Goal: Task Accomplishment & Management: Use online tool/utility

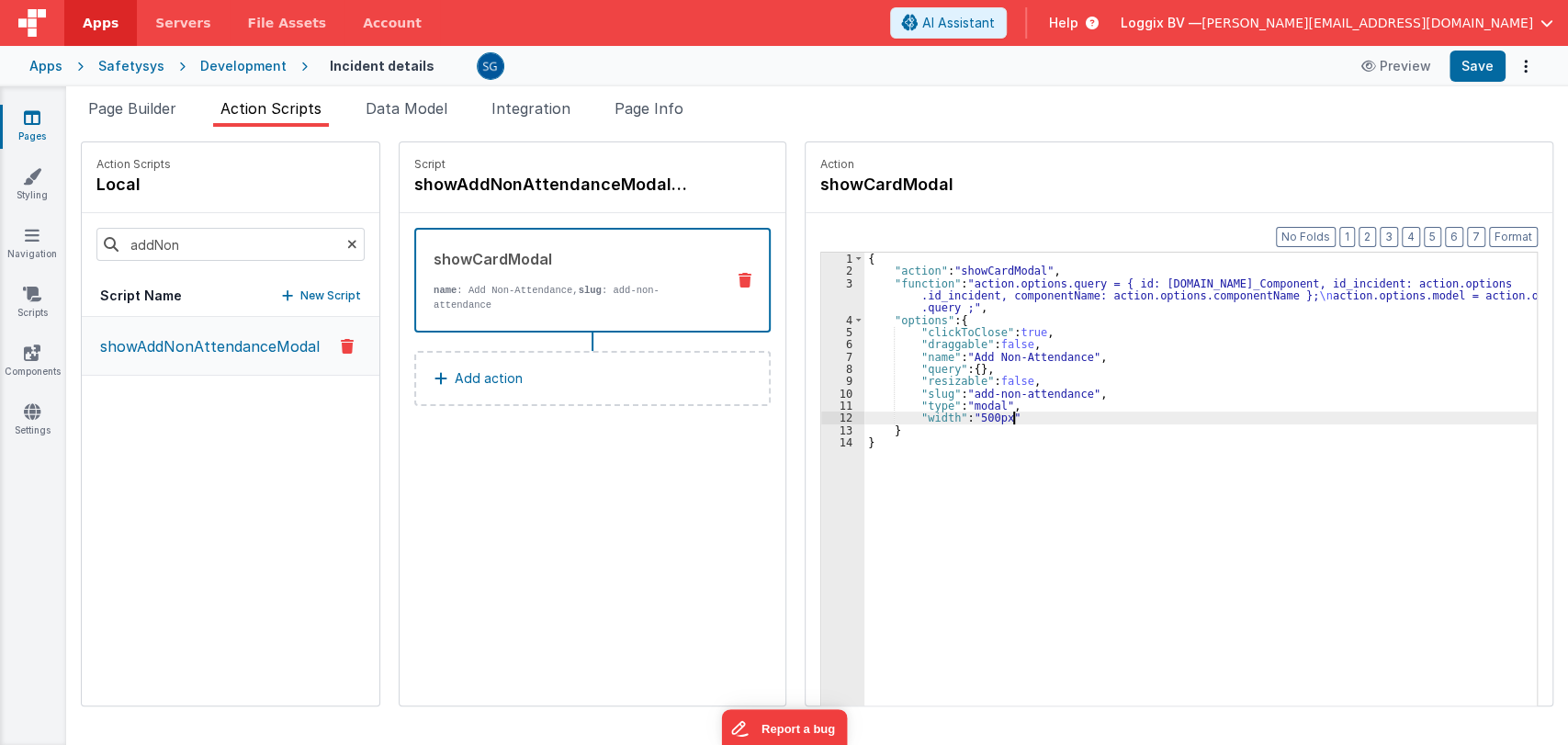
click at [1036, 422] on div "{ "action" : "showCardModal" , "function" : "action.options.query = { id: [DOMA…" at bounding box center [1202, 520] width 677 height 535
click at [663, 111] on span "Page Info" at bounding box center [649, 109] width 69 height 19
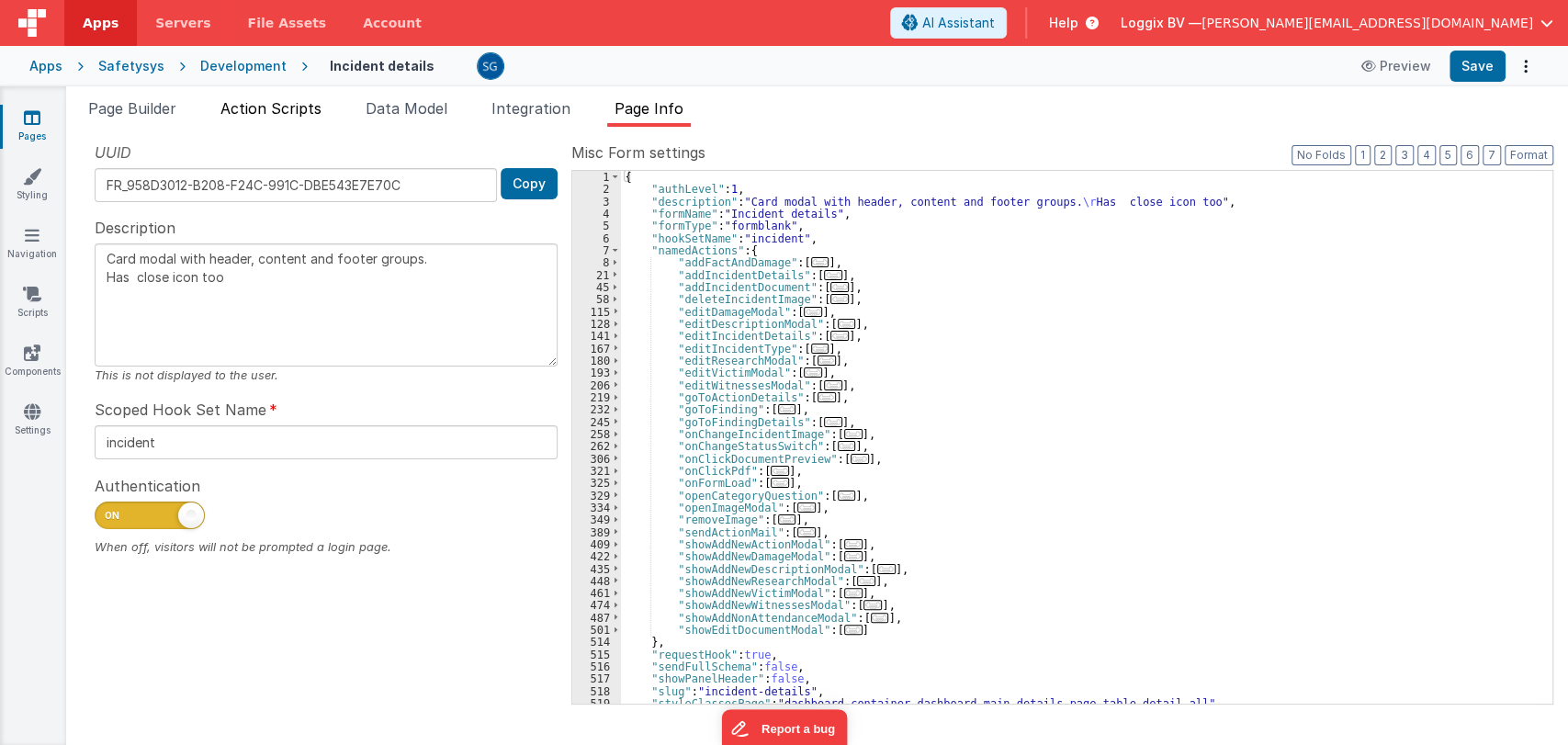
click at [281, 108] on span "Action Scripts" at bounding box center [270, 109] width 101 height 19
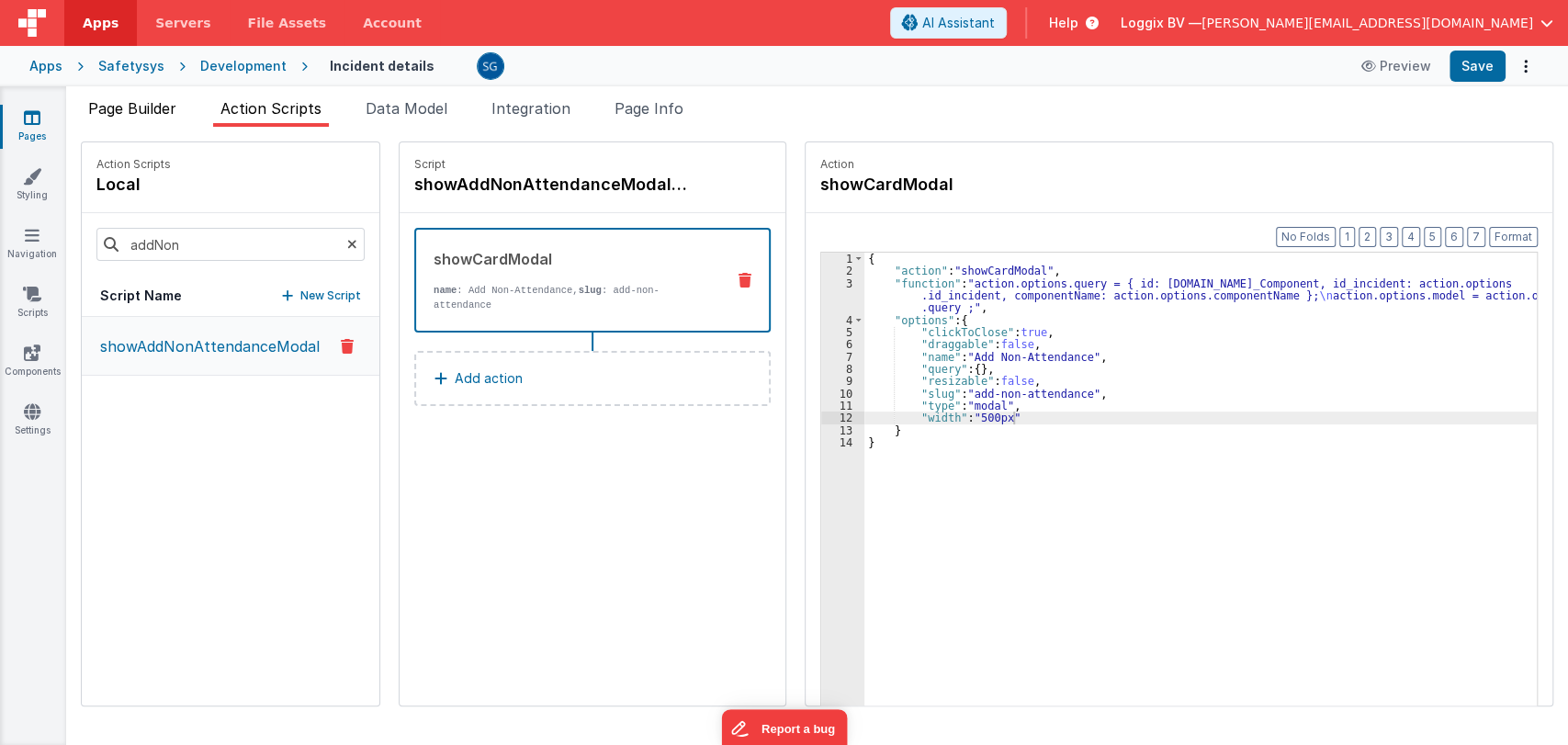
click at [133, 116] on span "Page Builder" at bounding box center [132, 109] width 88 height 19
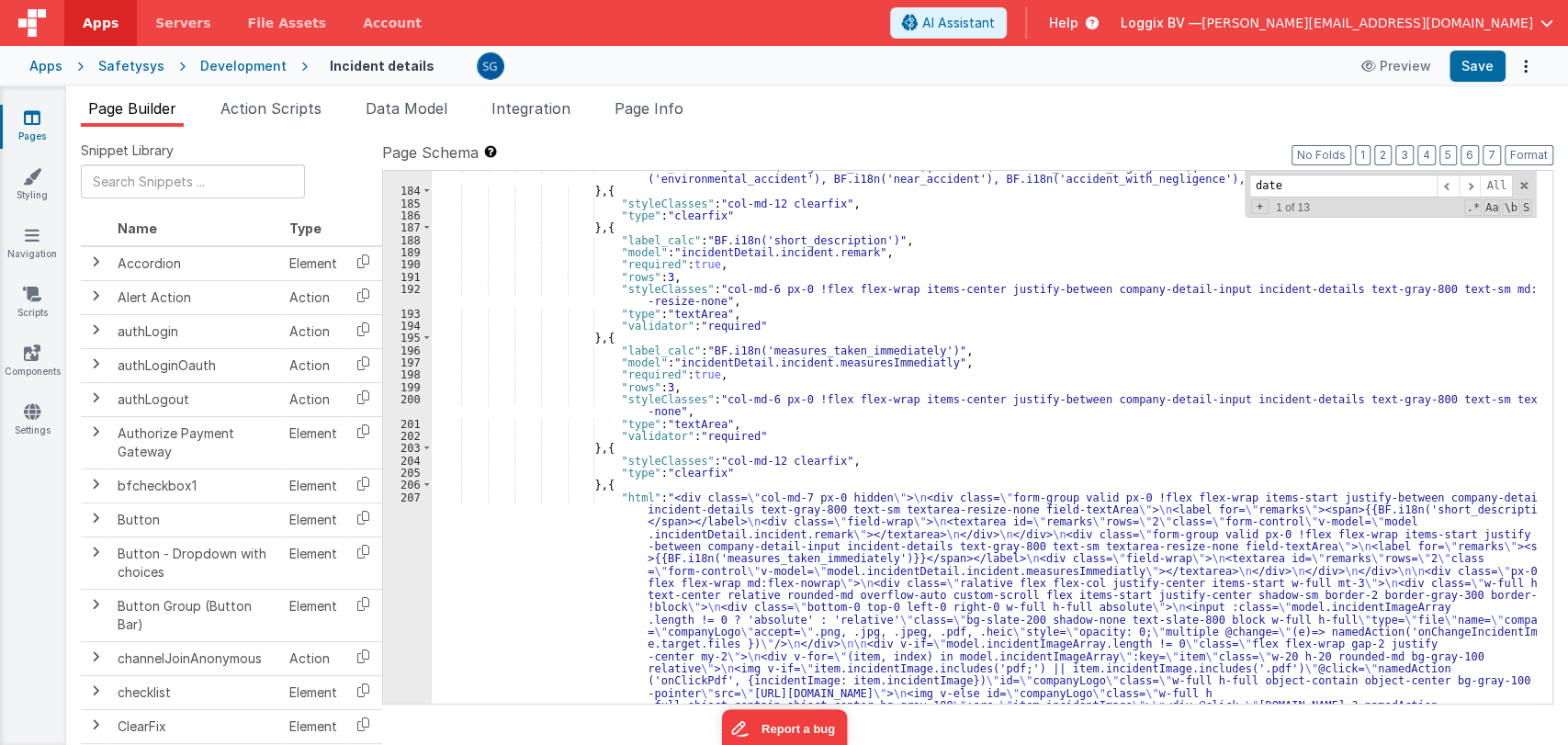
scroll to position [2388, 0]
click at [280, 105] on span "Action Scripts" at bounding box center [270, 109] width 101 height 19
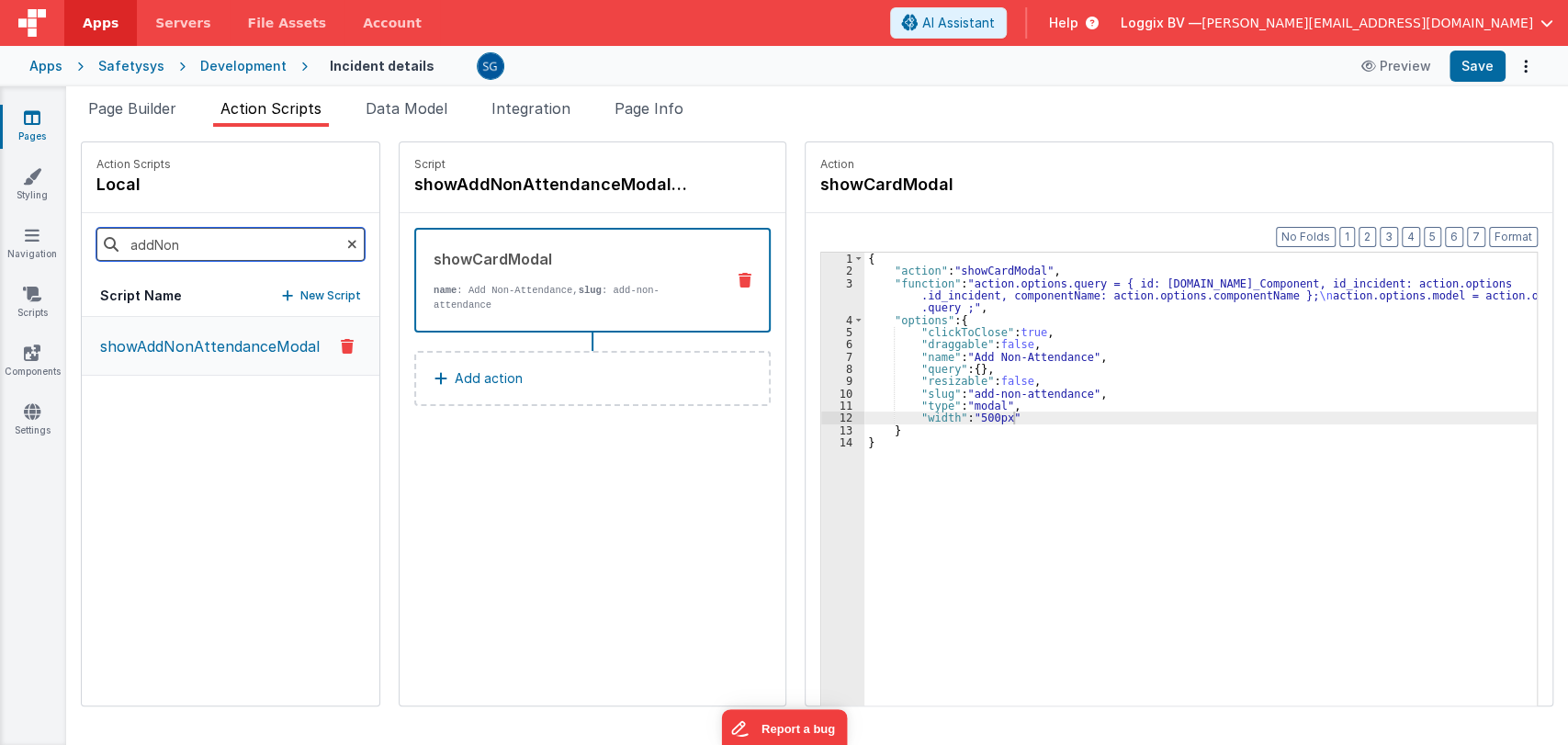
click at [180, 244] on input "addNon" at bounding box center [230, 244] width 268 height 33
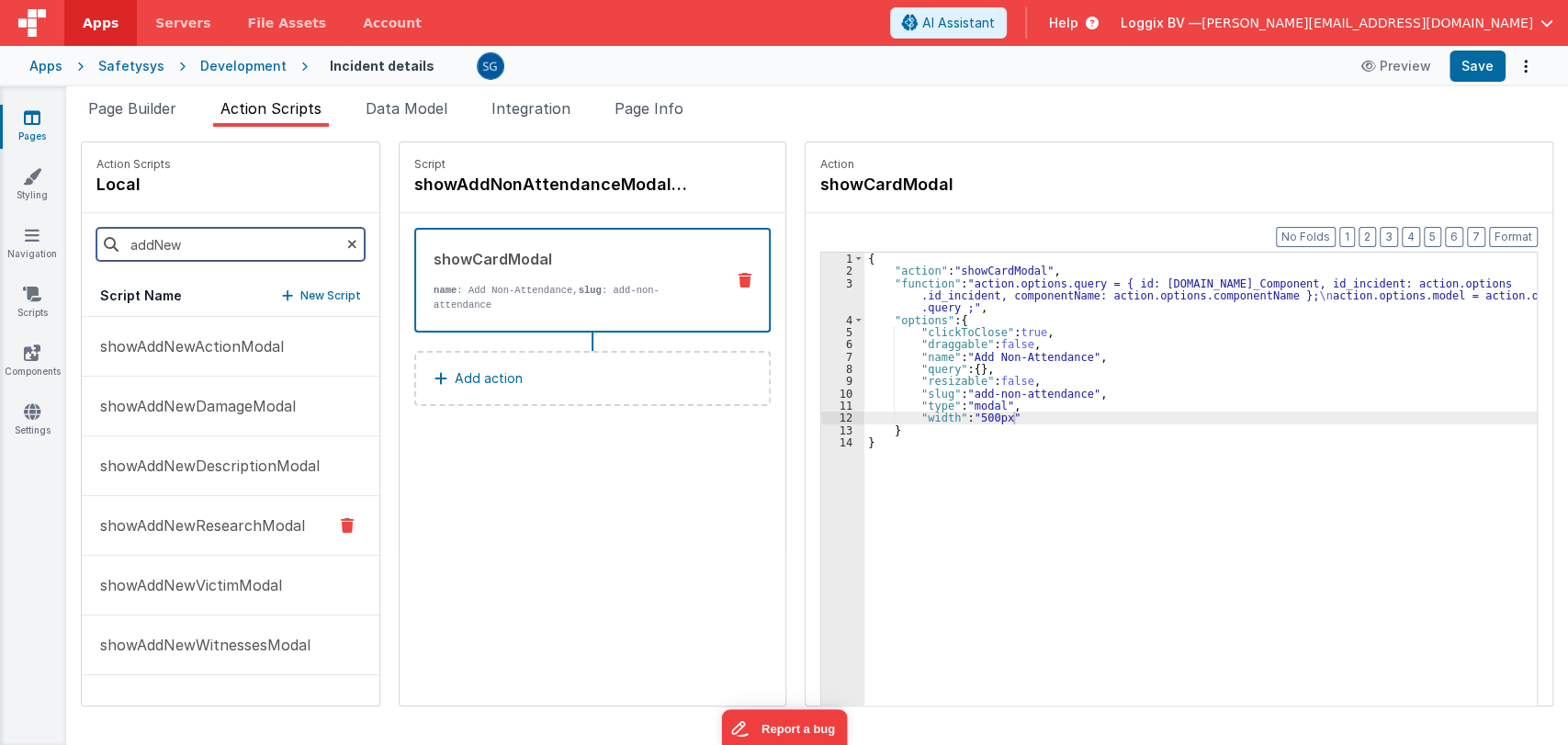
type input "addNew"
click at [210, 522] on p "showAddNewResearchModal" at bounding box center [197, 526] width 216 height 22
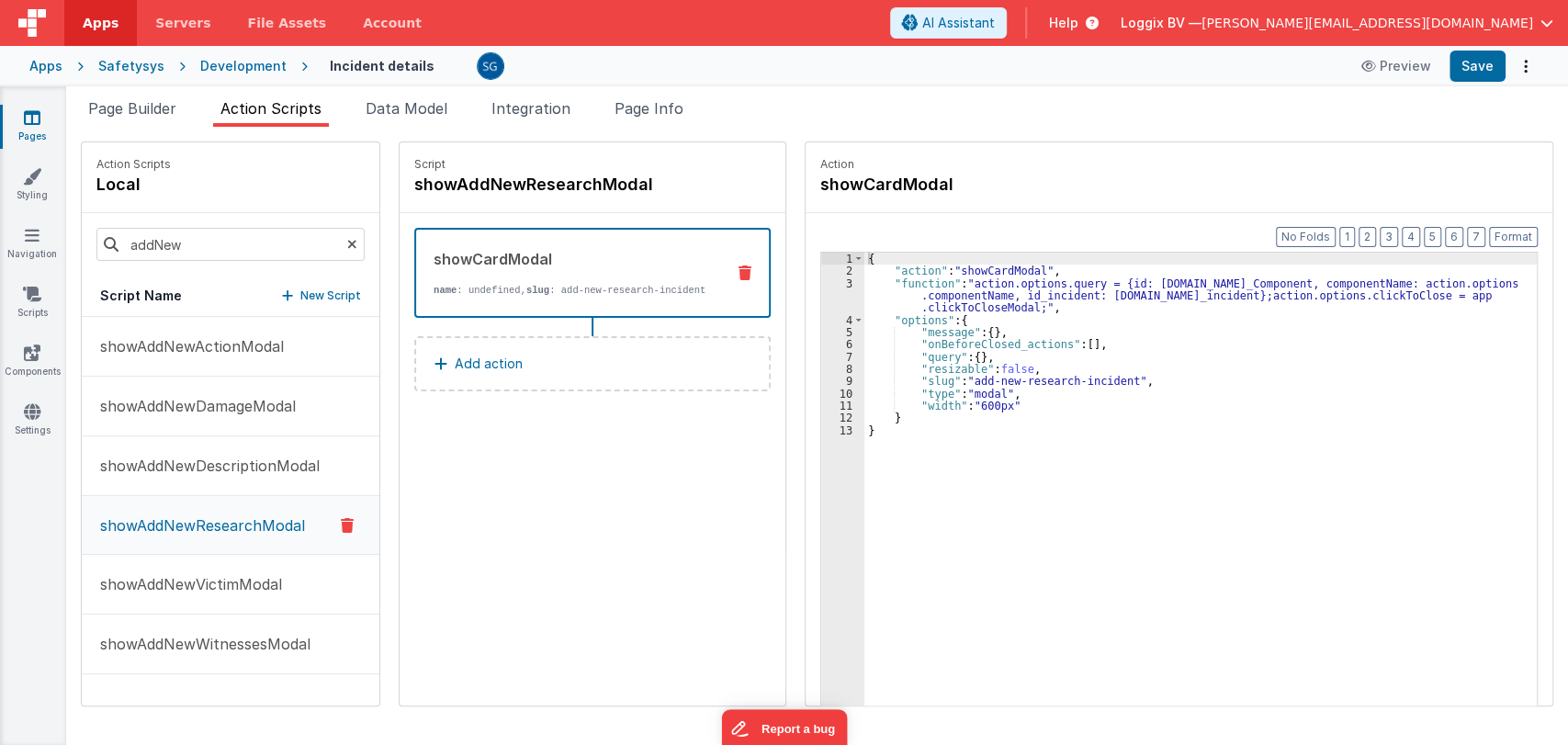
click at [209, 522] on p "showAddNewResearchModal" at bounding box center [197, 526] width 216 height 22
click at [1026, 399] on div "{ "action" : "showCardModal" , "function" : "action.options.query = {id: action…" at bounding box center [1202, 520] width 677 height 535
click at [1024, 392] on div "{ "action" : "showCardModal" , "function" : "action.options.query = {id: action…" at bounding box center [1202, 520] width 677 height 535
click at [1159, 377] on div "{ "action" : "showCardModal" , "function" : "action.options.query = {id: action…" at bounding box center [1202, 520] width 677 height 535
click at [1118, 361] on div "{ "action" : "showCardModal" , "function" : "action.options.query = {id: action…" at bounding box center [1202, 520] width 677 height 535
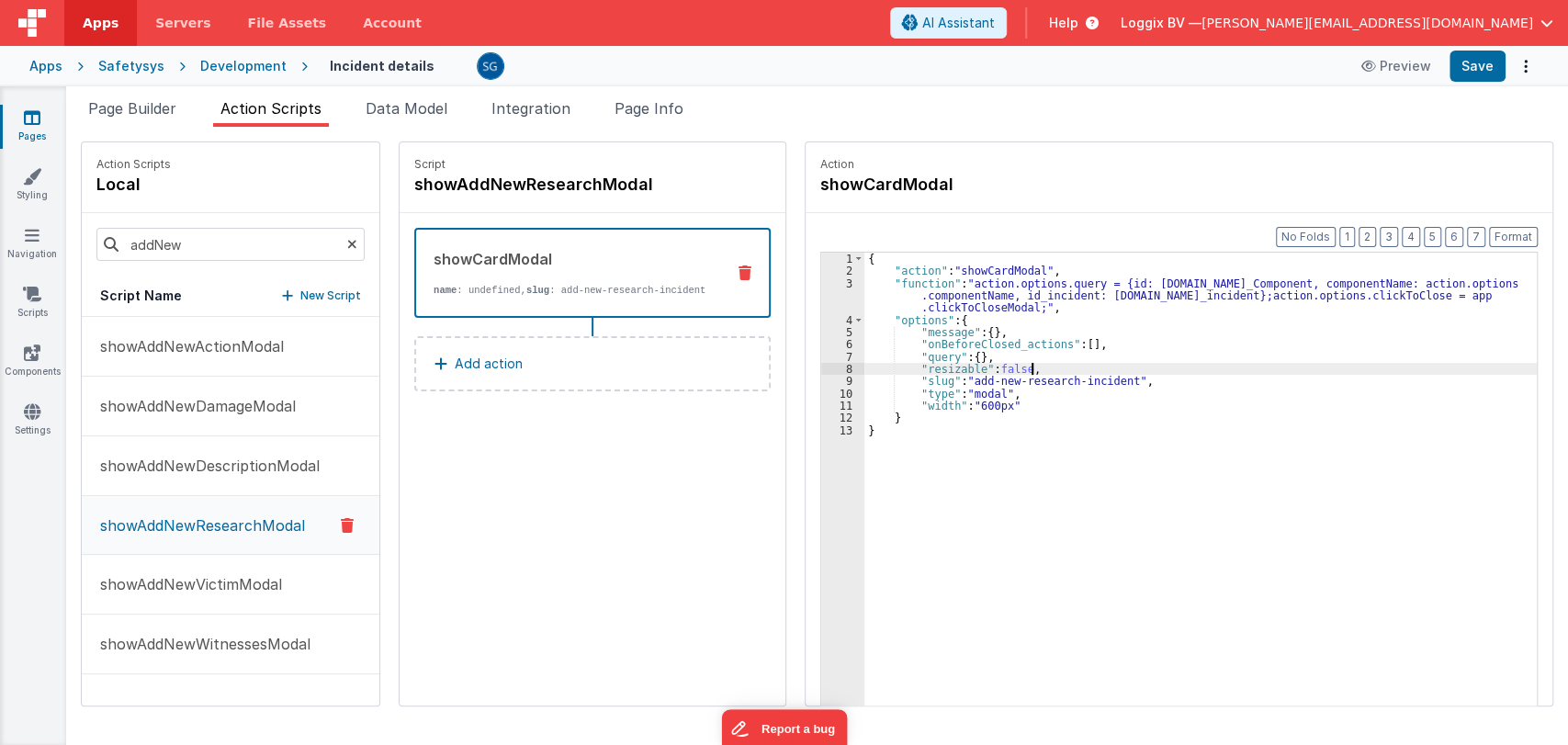
click at [1095, 362] on div "{ "action" : "showCardModal" , "function" : "action.options.query = {id: action…" at bounding box center [1202, 520] width 677 height 535
click at [36, 118] on icon at bounding box center [32, 118] width 17 height 19
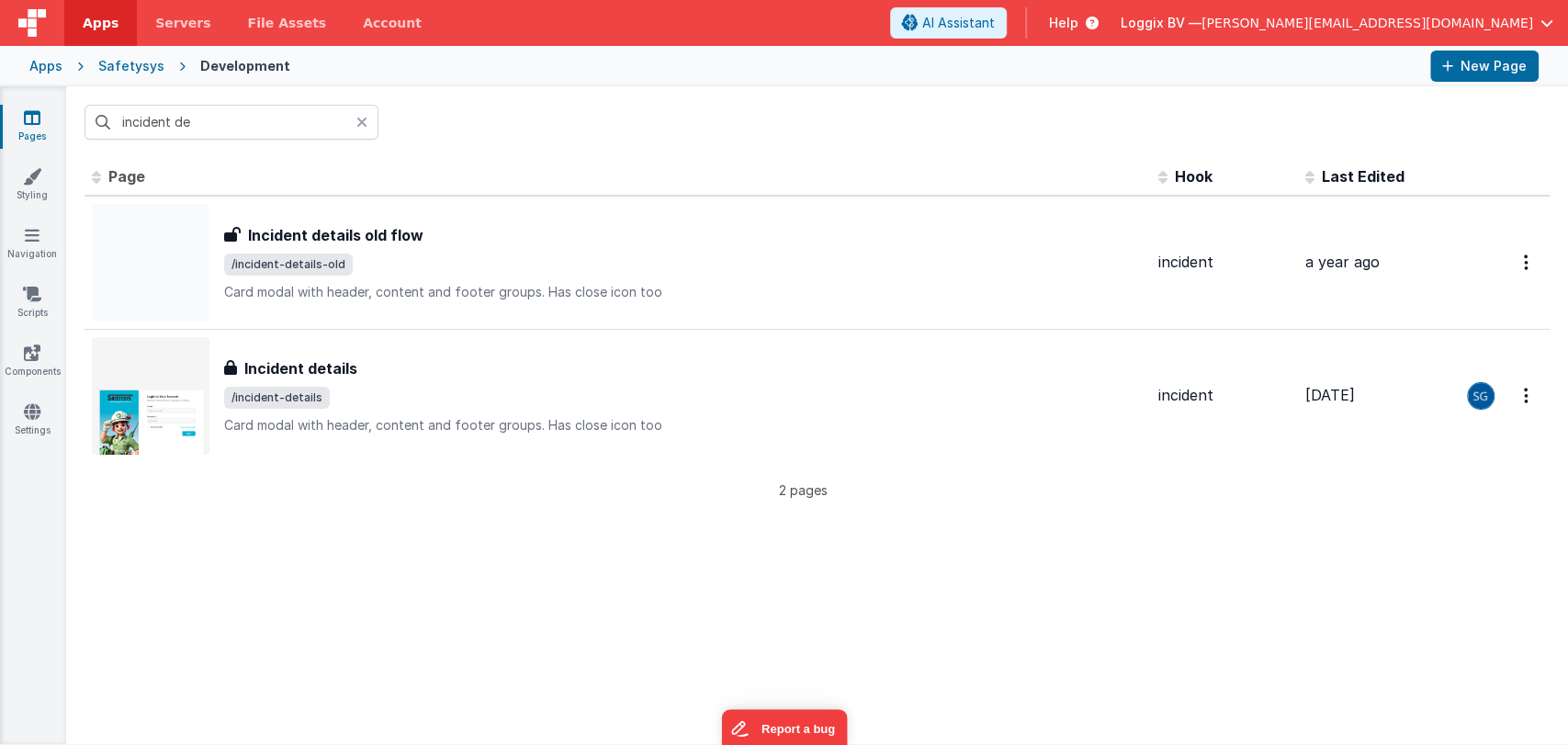
click at [360, 121] on icon at bounding box center [362, 123] width 11 height 15
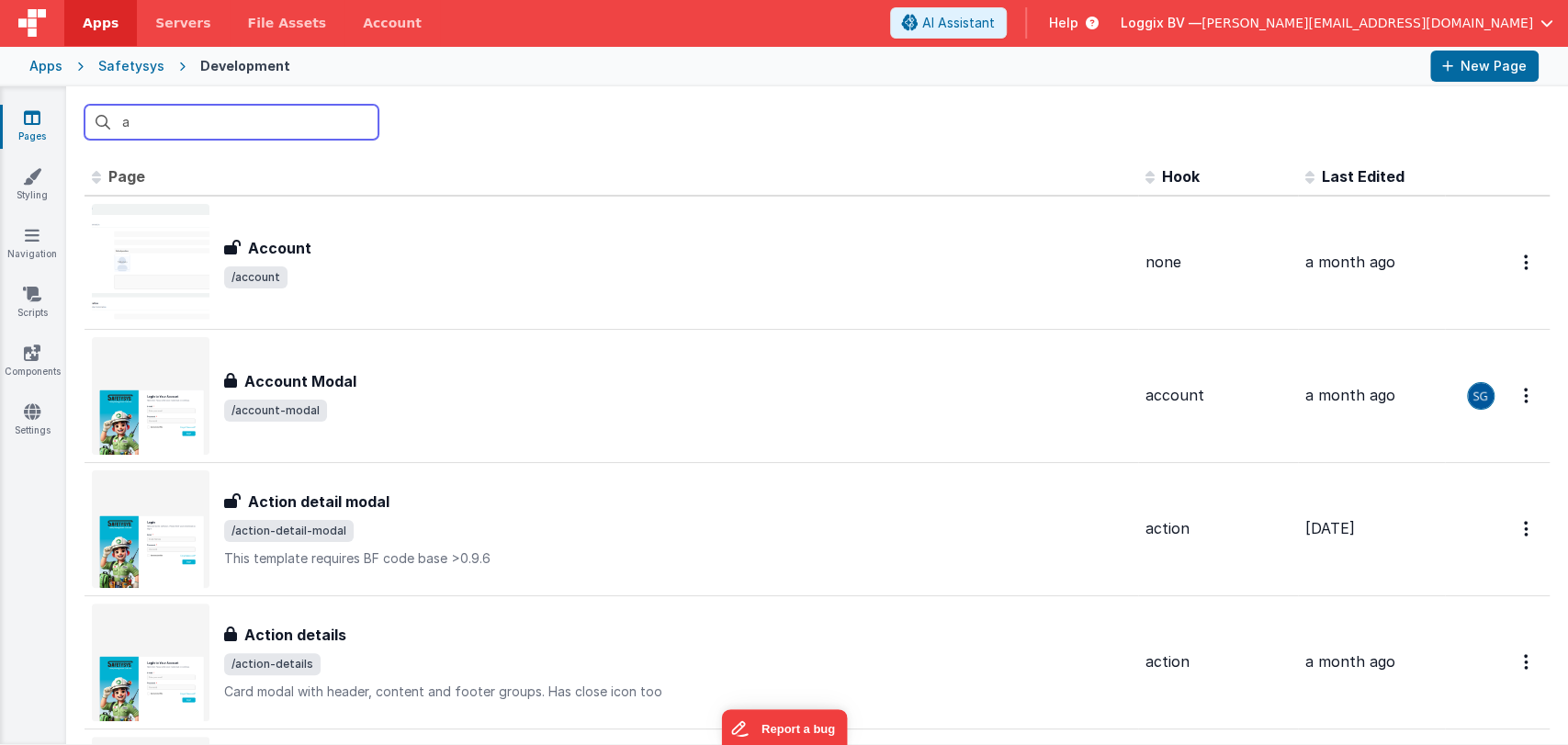
click at [319, 117] on input "a" at bounding box center [231, 123] width 294 height 35
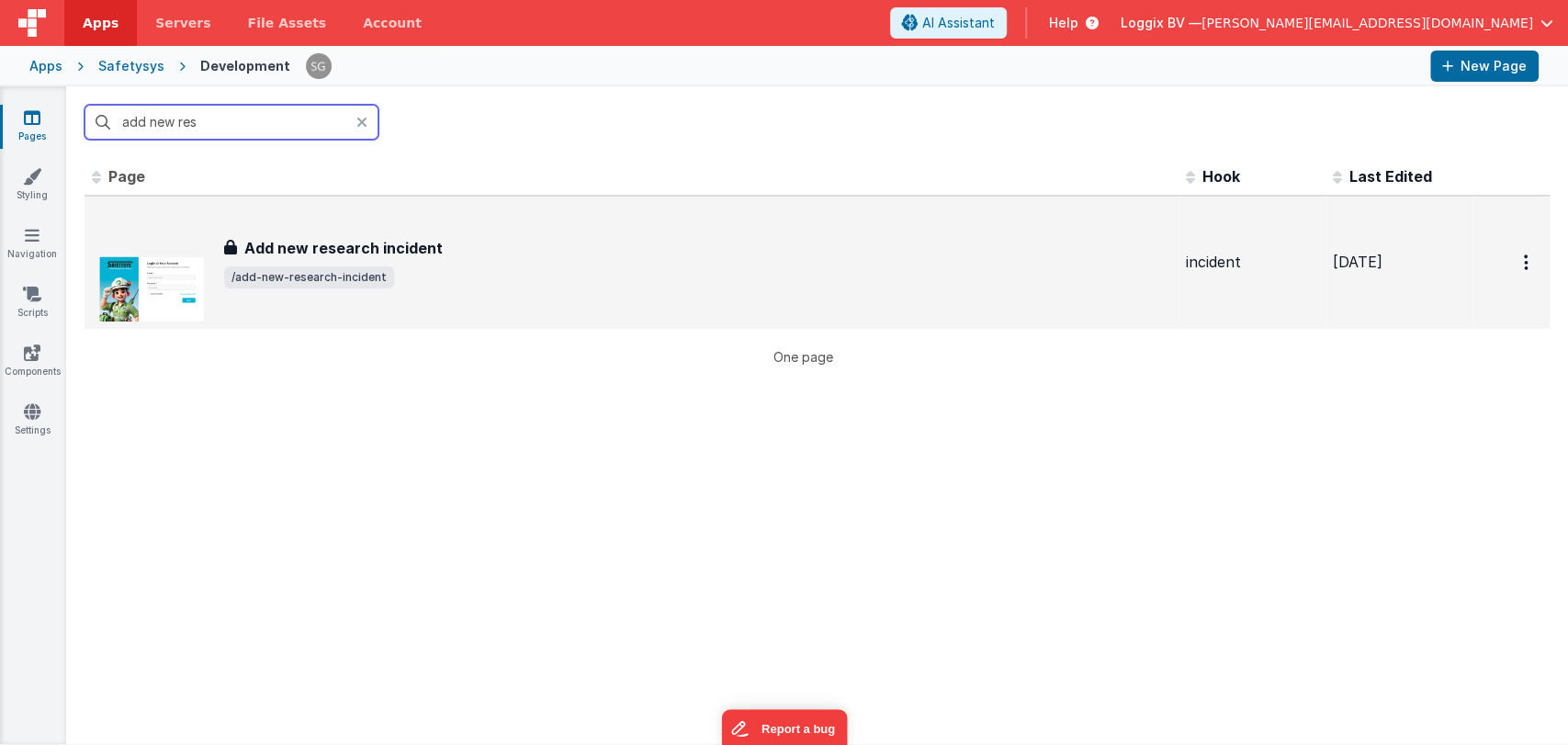
type input "add new res"
click at [382, 247] on h3 "Add new research incident" at bounding box center [343, 248] width 199 height 22
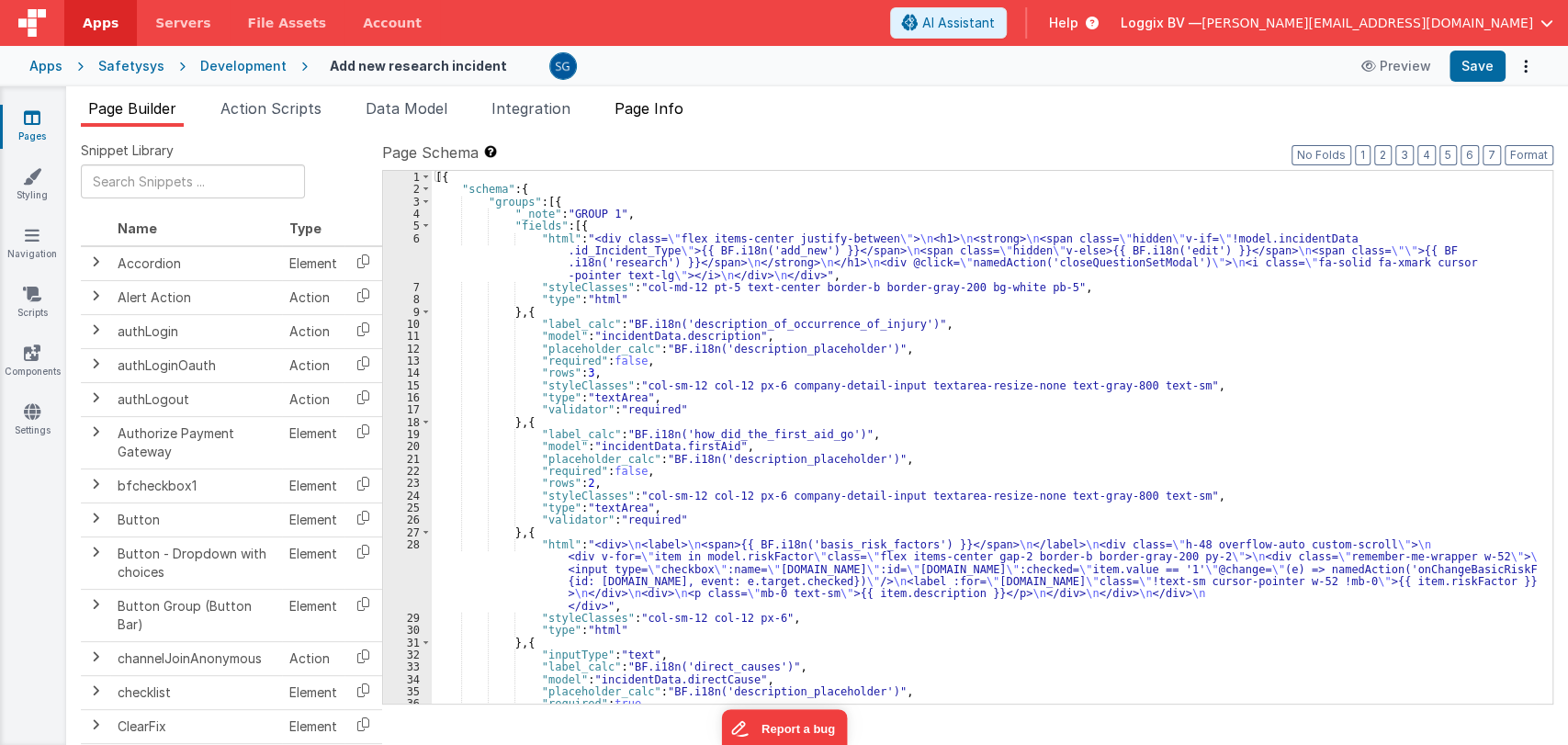
click at [678, 105] on span "Page Info" at bounding box center [649, 109] width 69 height 19
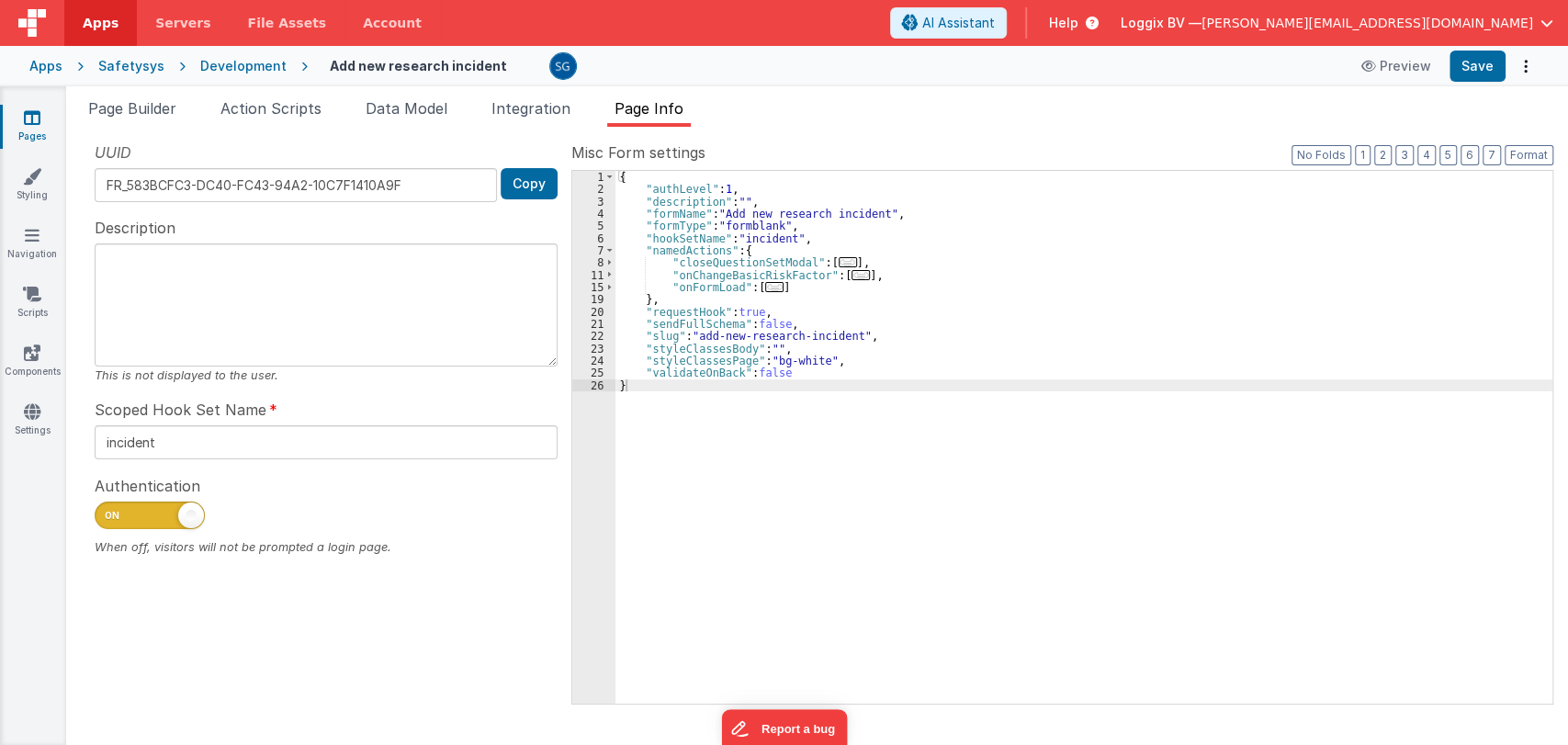
click at [765, 289] on span "..." at bounding box center [774, 287] width 19 height 10
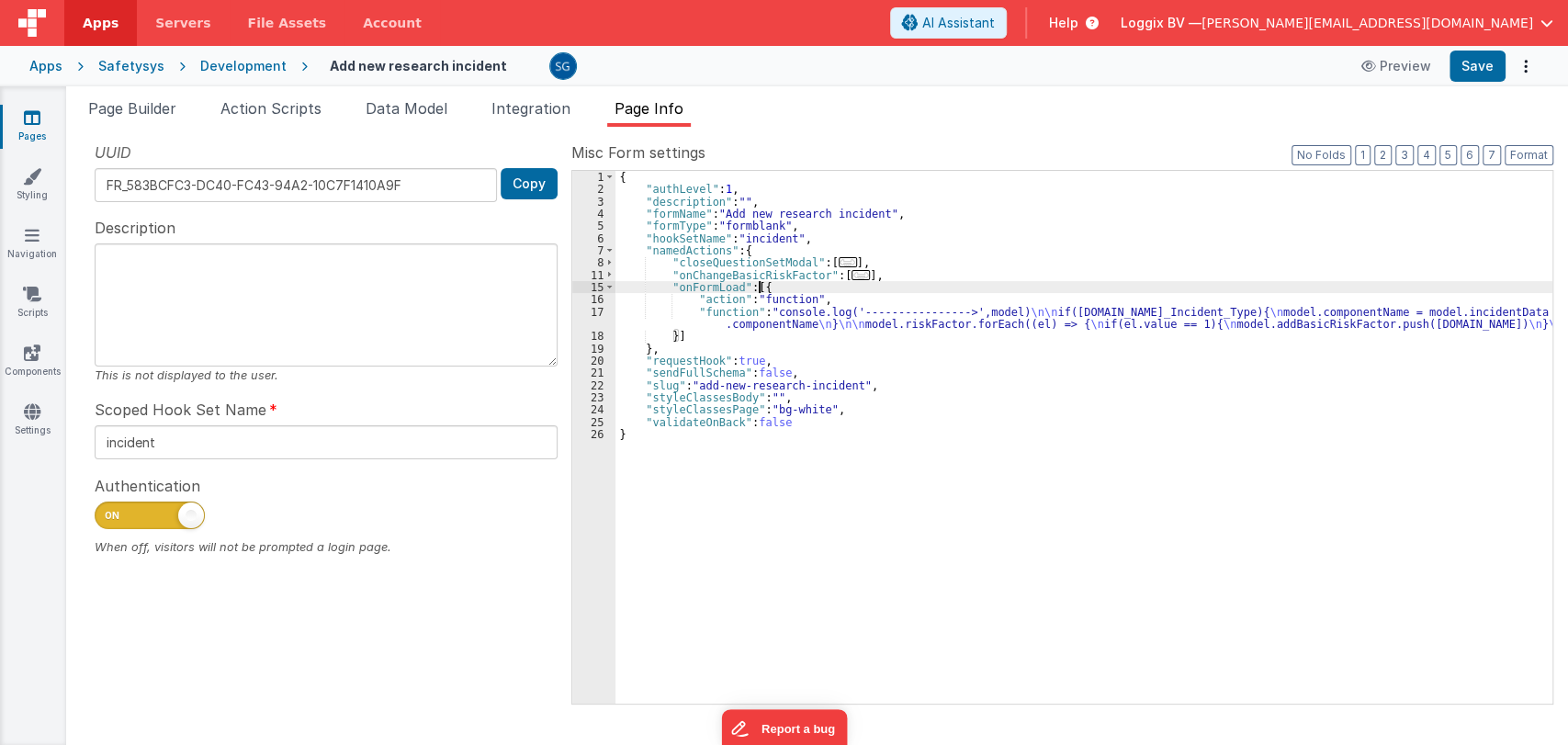
click at [784, 313] on div "{ "authLevel" : 1 , "description" : "" , "formName" : "Add new research inciden…" at bounding box center [1083, 450] width 937 height 558
click at [596, 307] on div "17" at bounding box center [593, 318] width 44 height 25
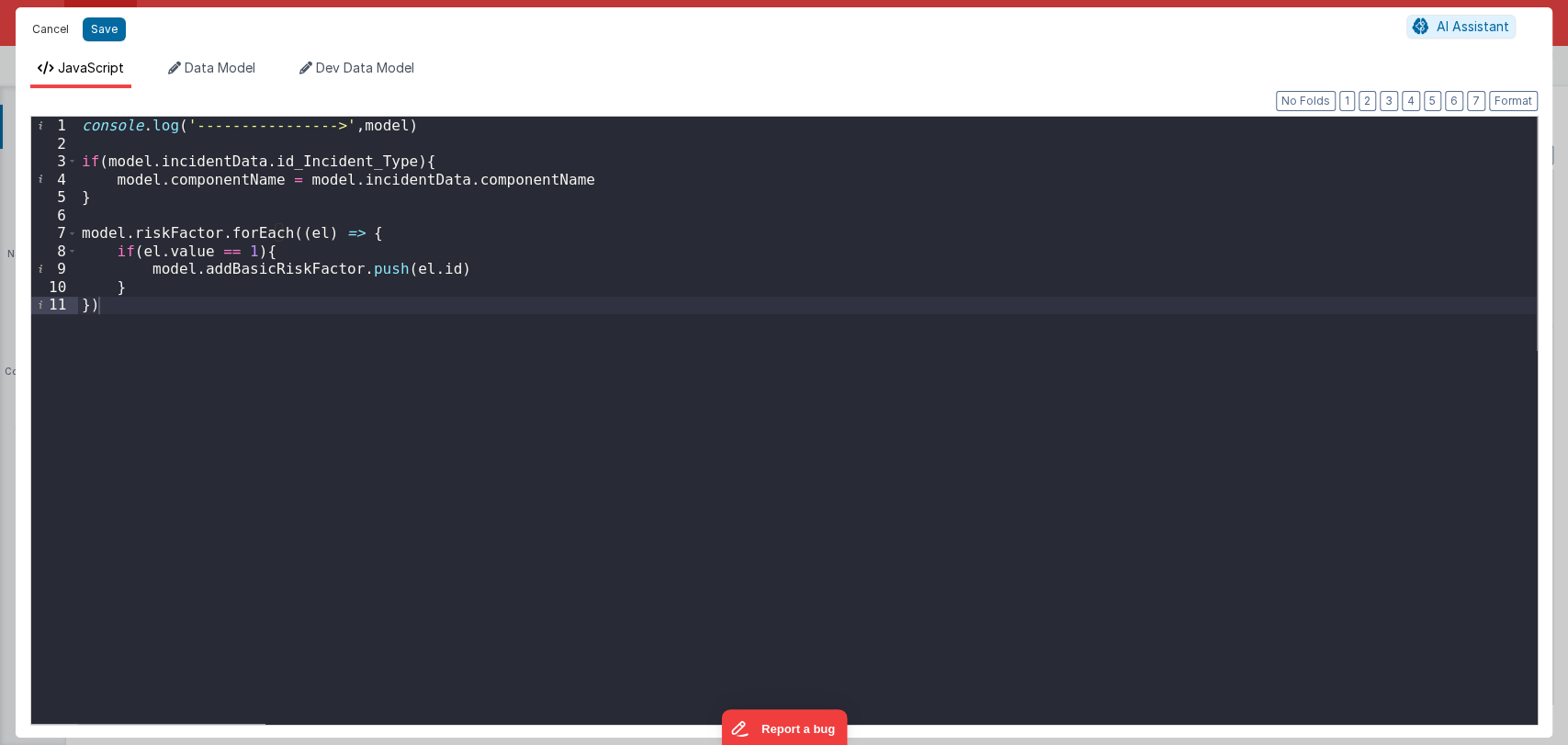
click at [51, 24] on button "Cancel" at bounding box center [50, 30] width 55 height 26
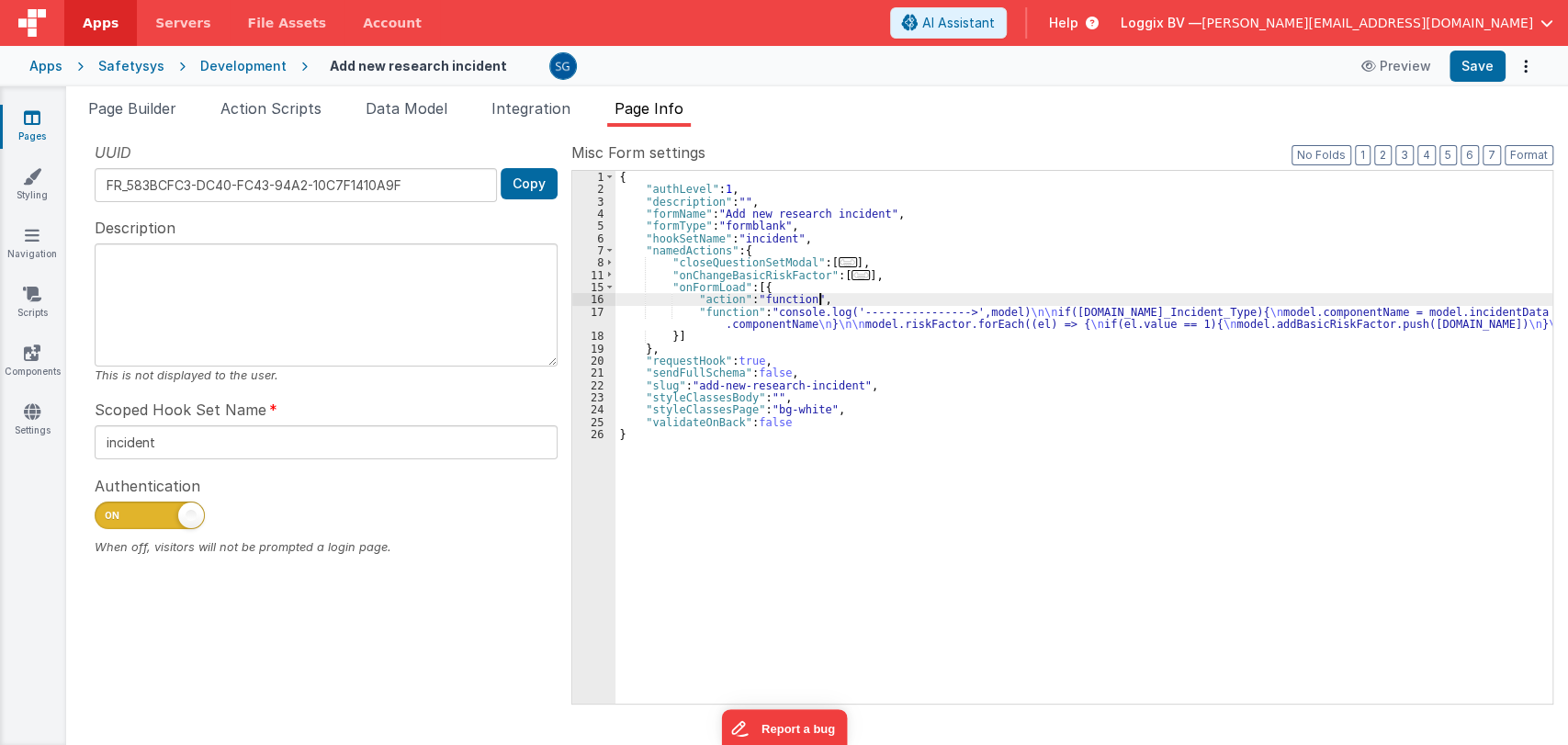
click at [836, 299] on div "{ "authLevel" : 1 , "description" : "" , "formName" : "Add new research inciden…" at bounding box center [1083, 450] width 937 height 558
click at [851, 272] on span "..." at bounding box center [861, 275] width 19 height 10
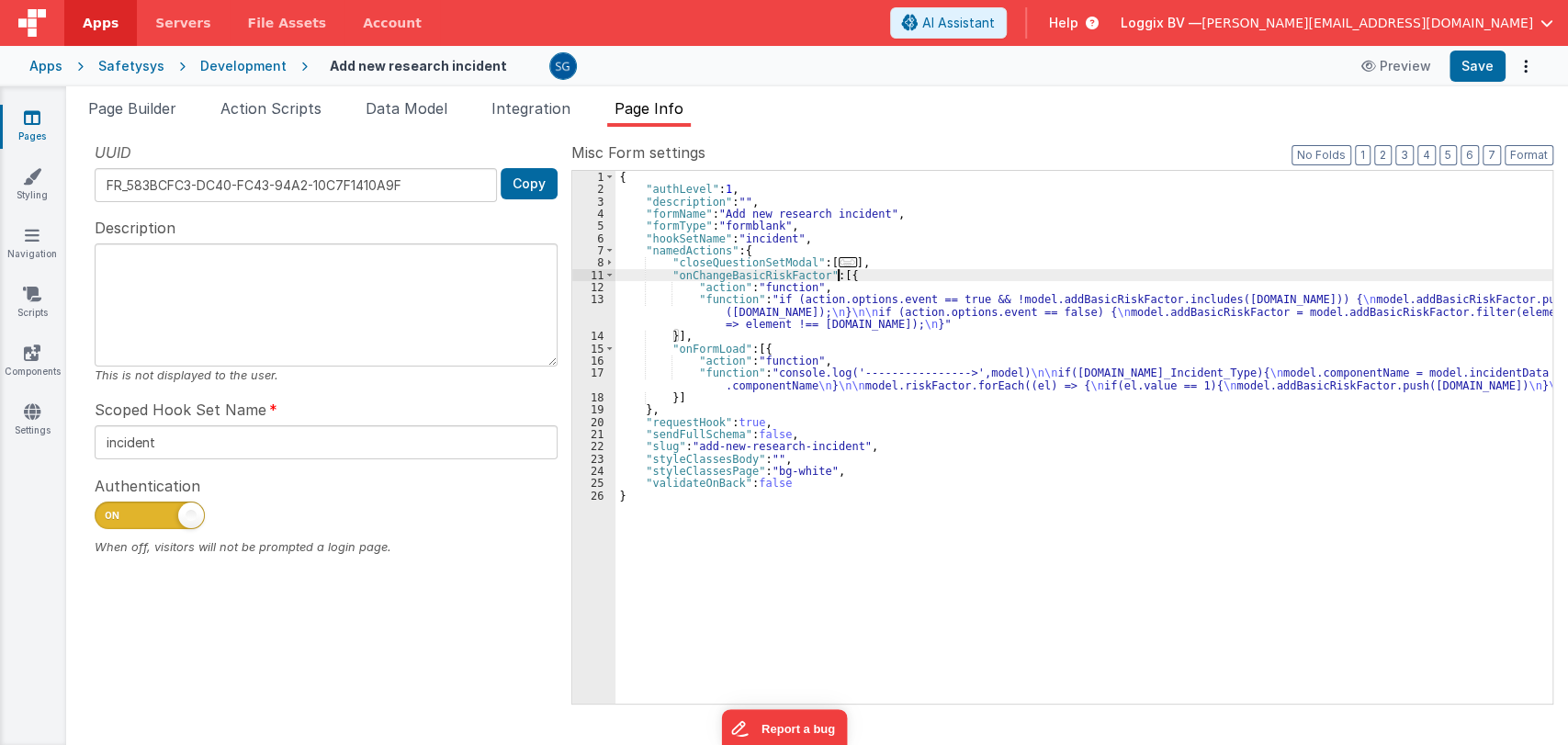
click at [838, 266] on span "..." at bounding box center [848, 262] width 19 height 10
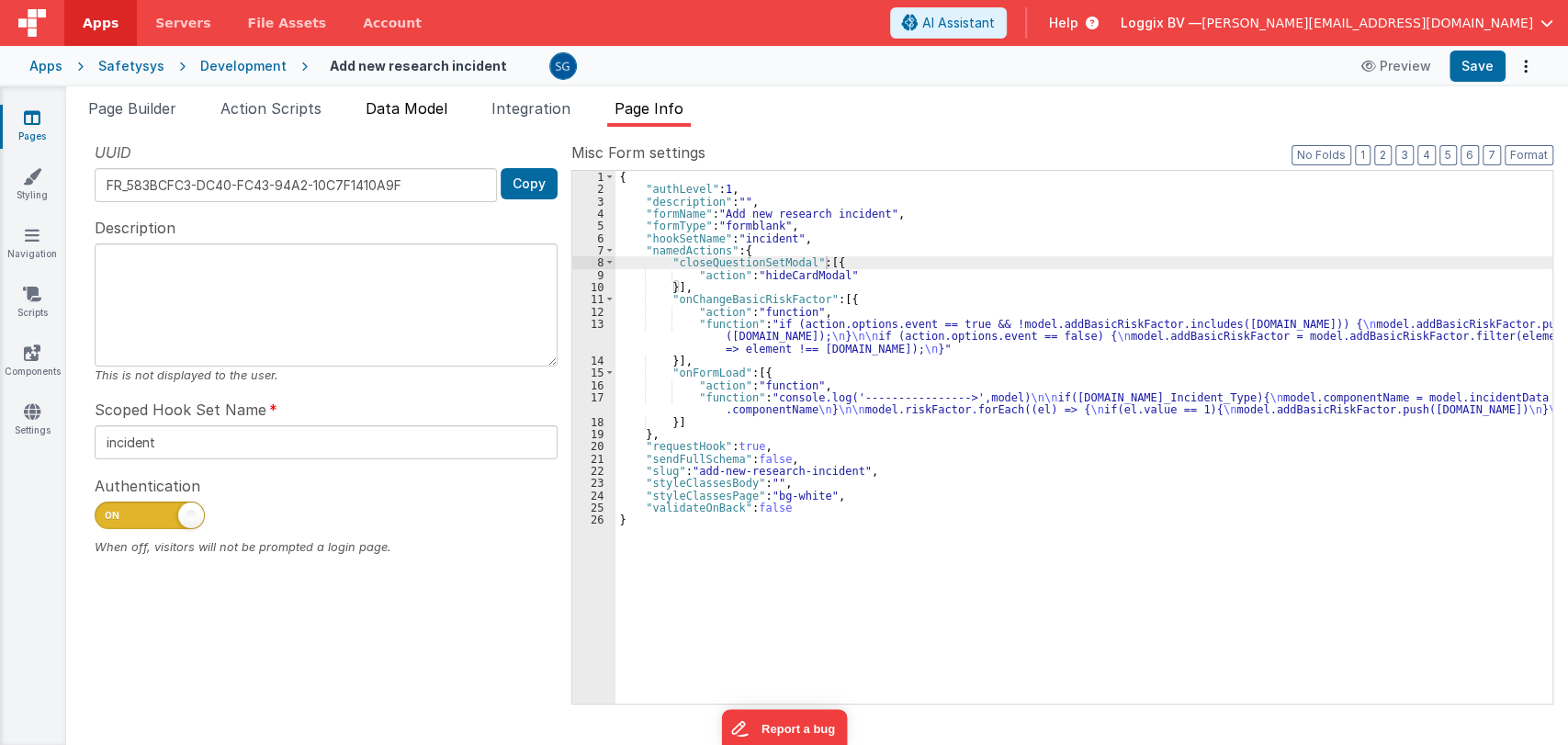
click at [405, 113] on span "Data Model" at bounding box center [407, 109] width 82 height 19
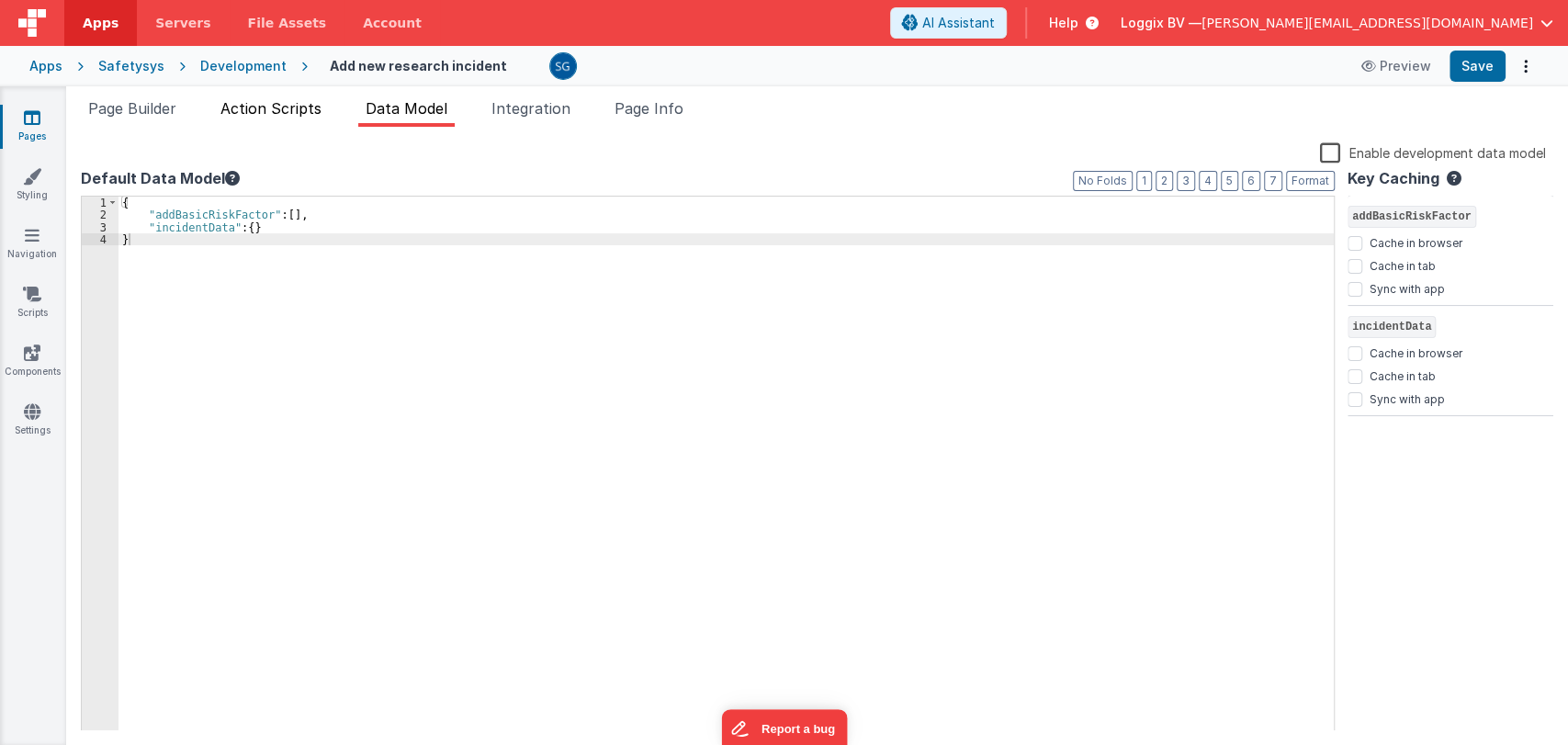
click at [250, 109] on span "Action Scripts" at bounding box center [270, 109] width 101 height 19
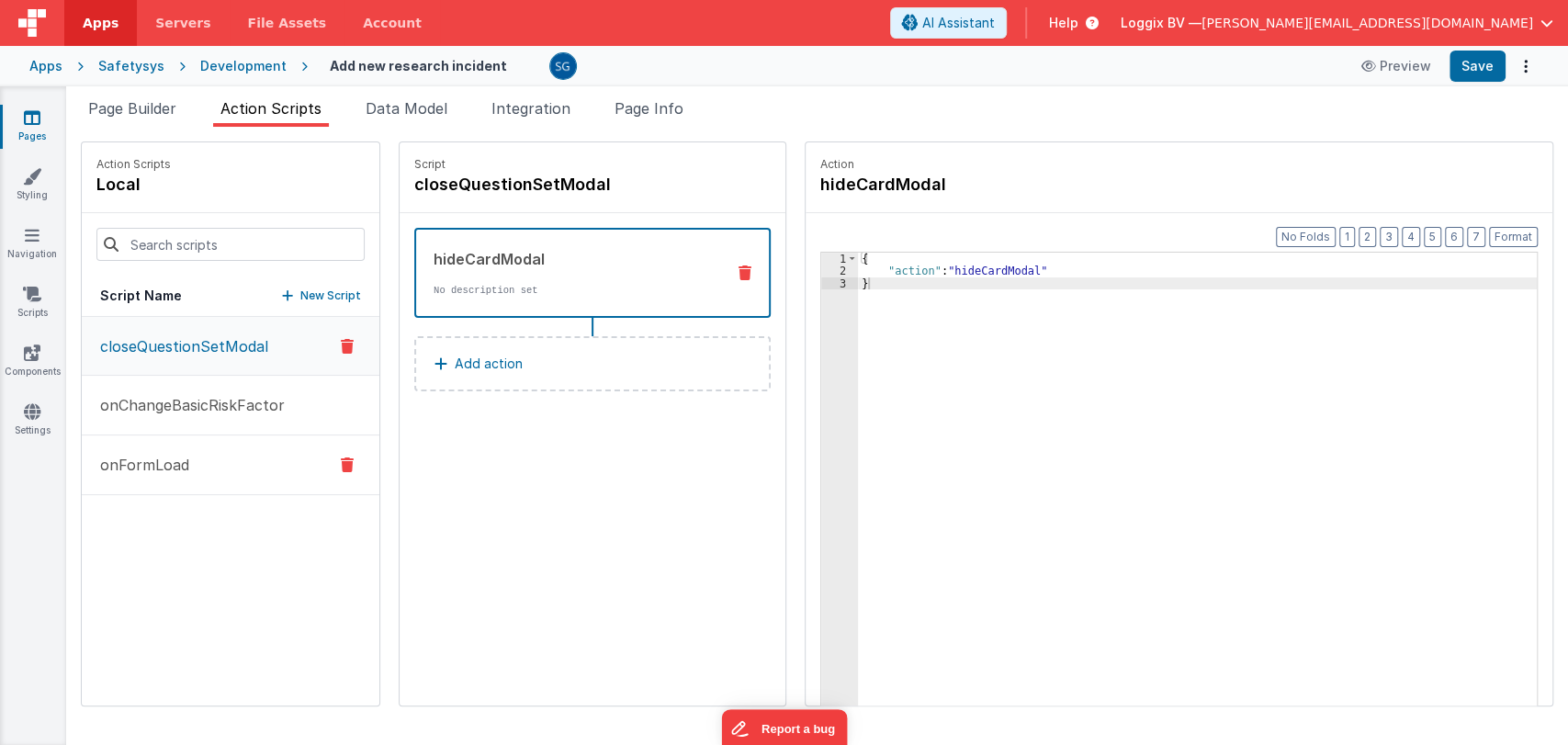
click at [190, 470] on button "onFormLoad" at bounding box center [230, 465] width 298 height 59
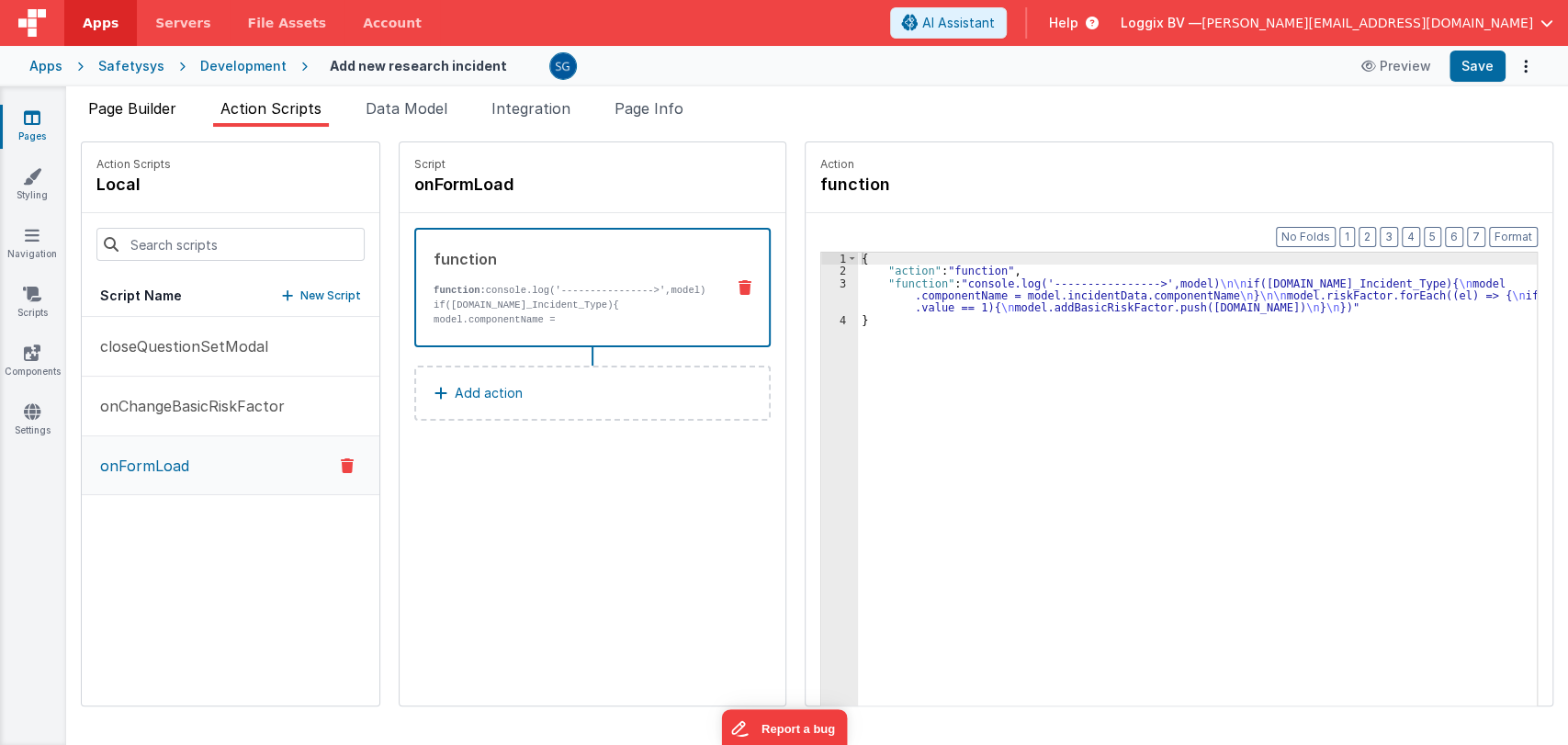
click at [147, 105] on span "Page Builder" at bounding box center [132, 109] width 88 height 19
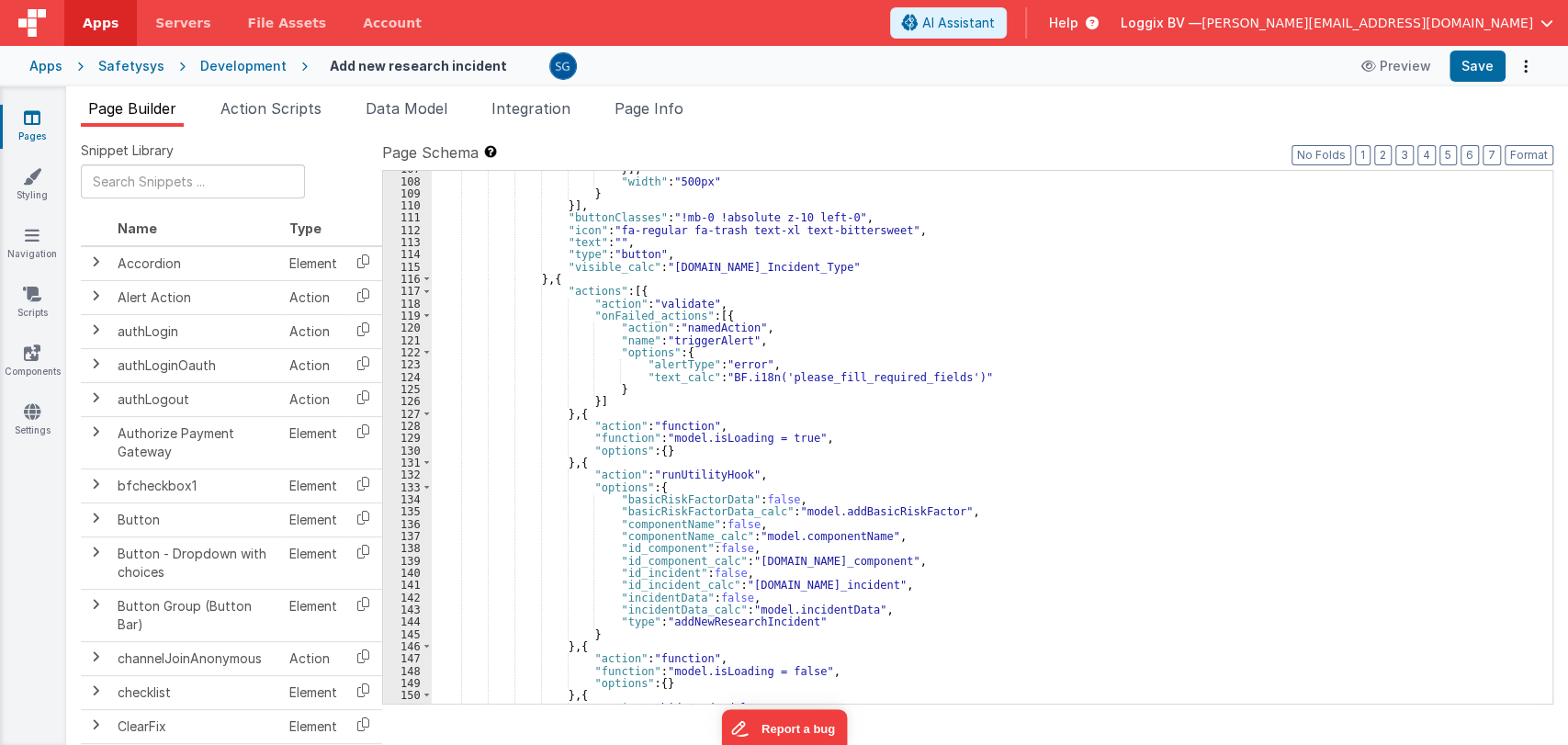
scroll to position [1431, 0]
click at [663, 113] on span "Page Info" at bounding box center [649, 109] width 69 height 19
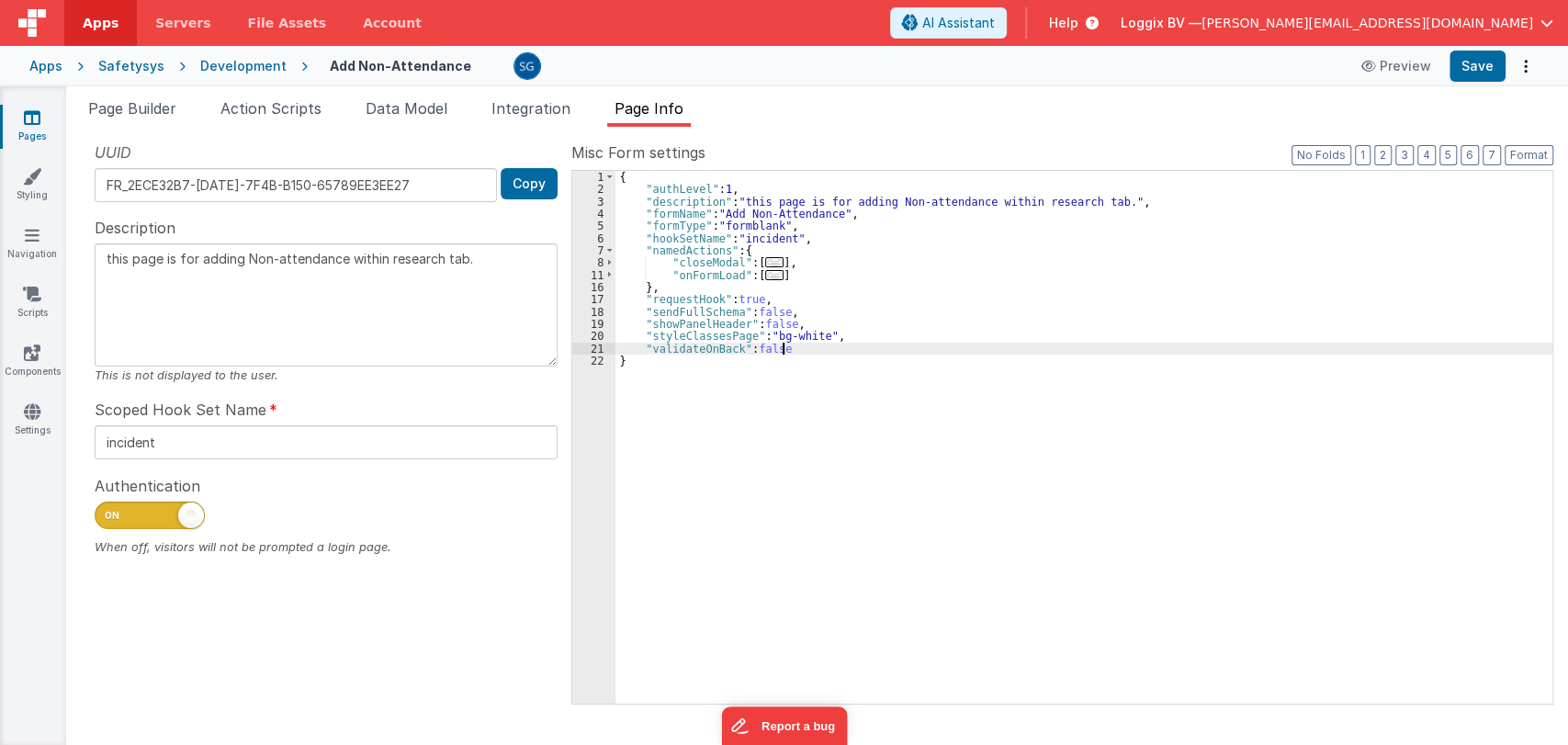
click at [828, 347] on div "{ "authLevel" : 1 , "description" : "this page is for adding Non-attendance wit…" at bounding box center [1083, 450] width 937 height 558
click at [1474, 75] on button "Save" at bounding box center [1477, 66] width 56 height 32
click at [849, 325] on div "{ "authLevel" : 1 , "description" : "this page is for adding Non-attendance wit…" at bounding box center [1083, 450] width 937 height 558
click at [842, 330] on div "{ "authLevel" : 1 , "description" : "this page is for adding Non-attendance wit…" at bounding box center [1083, 450] width 937 height 558
click at [827, 346] on div "{ "authLevel" : 1 , "description" : "this page is for adding Non-attendance wit…" at bounding box center [1083, 450] width 937 height 558
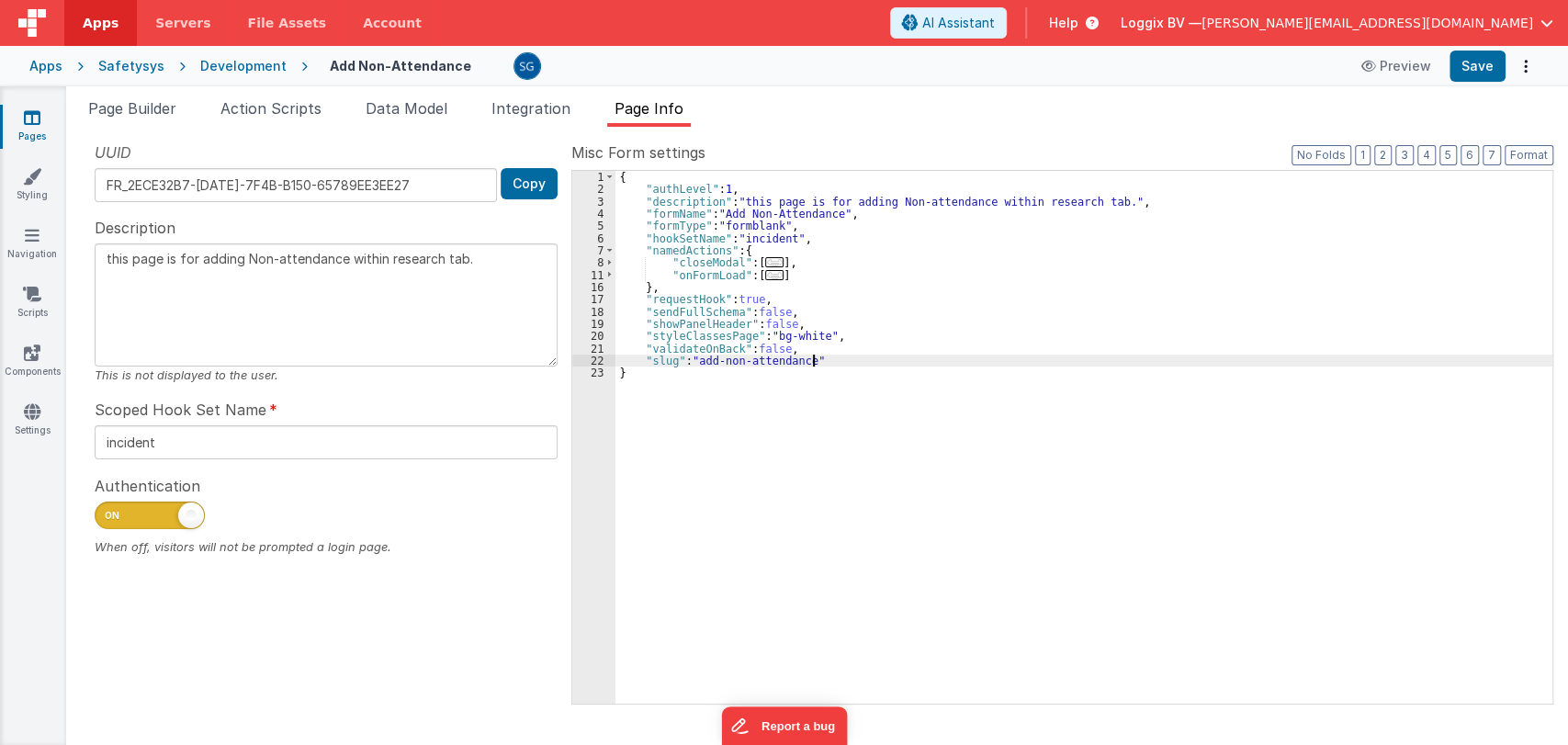
click at [836, 360] on div "{ "authLevel" : 1 , "description" : "this page is for adding Non-attendance wit…" at bounding box center [1083, 450] width 937 height 558
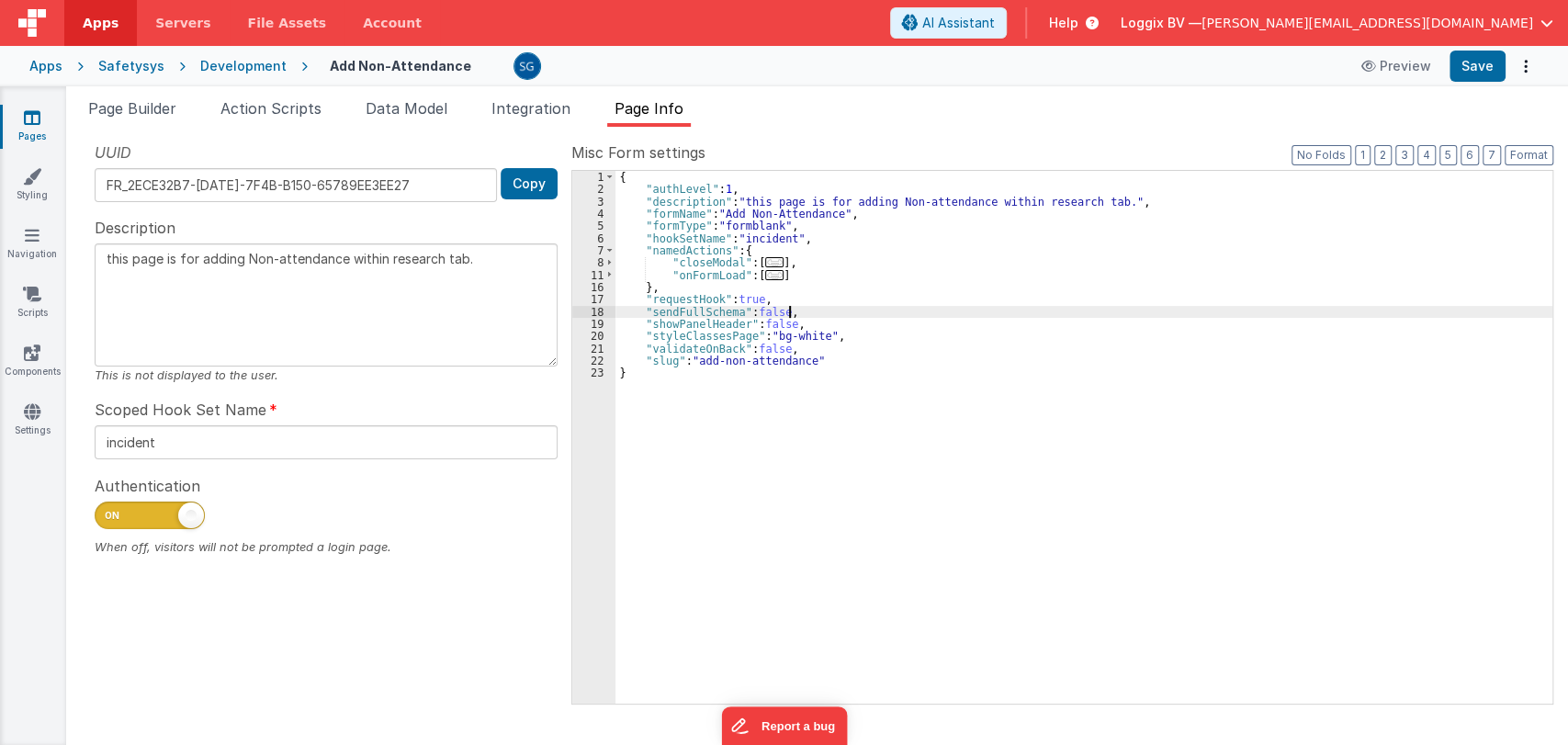
click at [940, 311] on div "{ "authLevel" : 1 , "description" : "this page is for adding Non-attendance wit…" at bounding box center [1083, 450] width 937 height 558
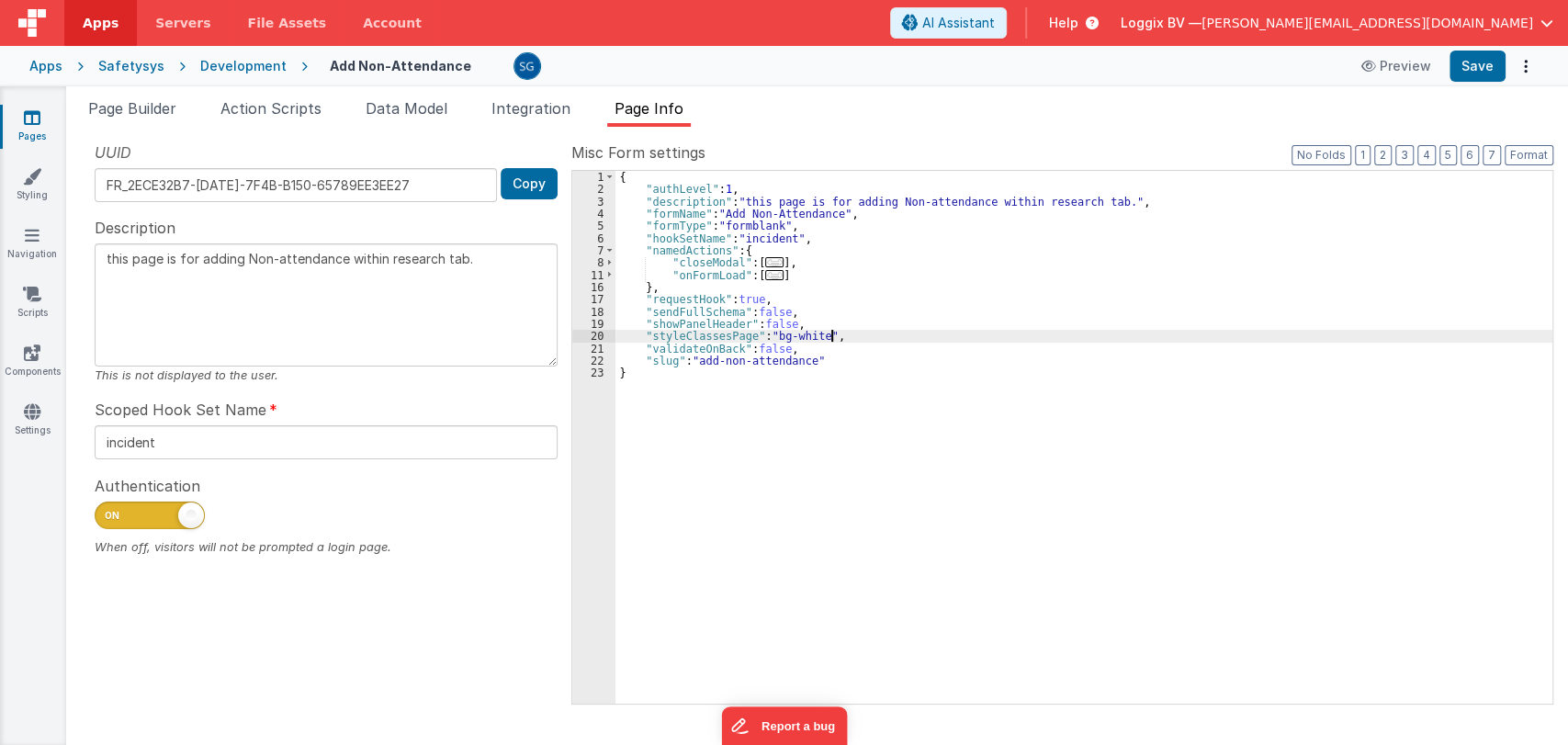
click at [845, 333] on div "{ "authLevel" : 1 , "description" : "this page is for adding Non-attendance wit…" at bounding box center [1083, 450] width 937 height 558
click at [816, 352] on div "{ "authLevel" : 1 , "description" : "this page is for adding Non-attendance wit…" at bounding box center [1083, 450] width 937 height 558
click at [830, 360] on div "{ "authLevel" : 1 , "description" : "this page is for adding Non-attendance wit…" at bounding box center [1083, 450] width 937 height 558
click at [855, 346] on div "{ "authLevel" : 1 , "description" : "this page is for adding Non-attendance wit…" at bounding box center [1083, 450] width 937 height 558
click at [850, 335] on div "{ "authLevel" : 1 , "description" : "this page is for adding Non-attendance wit…" at bounding box center [1083, 450] width 937 height 558
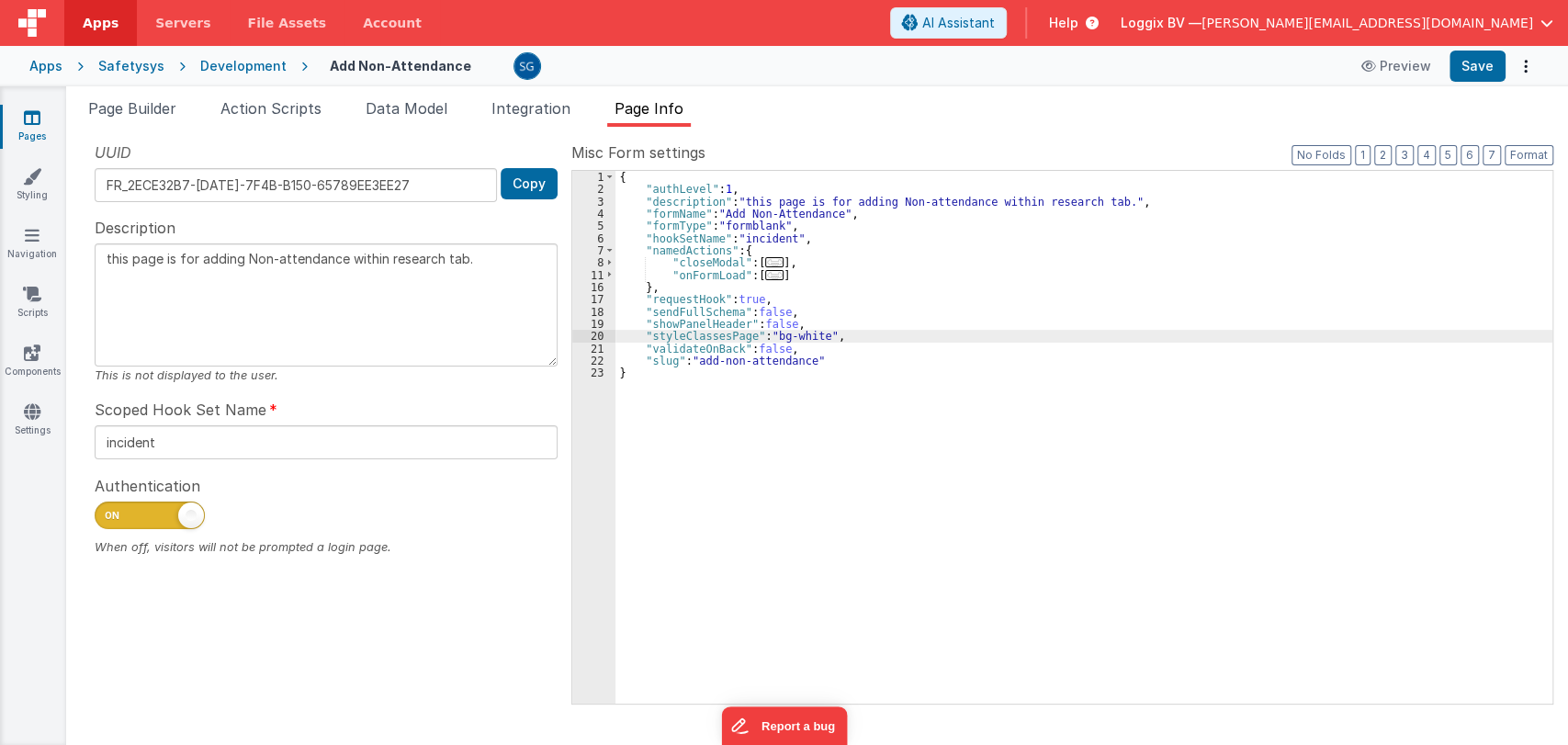
click at [833, 351] on div "{ "authLevel" : 1 , "description" : "this page is for adding Non-attendance wit…" at bounding box center [1083, 450] width 937 height 558
click at [832, 359] on div "{ "authLevel" : 1 , "description" : "this page is for adding Non-attendance wit…" at bounding box center [1083, 450] width 937 height 558
click at [843, 344] on div "{ "authLevel" : 1 , "description" : "this page is for adding Non-attendance wit…" at bounding box center [1083, 450] width 937 height 558
click at [851, 332] on div "{ "authLevel" : 1 , "description" : "this page is for adding Non-attendance wit…" at bounding box center [1083, 450] width 937 height 558
click at [840, 347] on div "{ "authLevel" : 1 , "description" : "this page is for adding Non-attendance wit…" at bounding box center [1083, 450] width 937 height 558
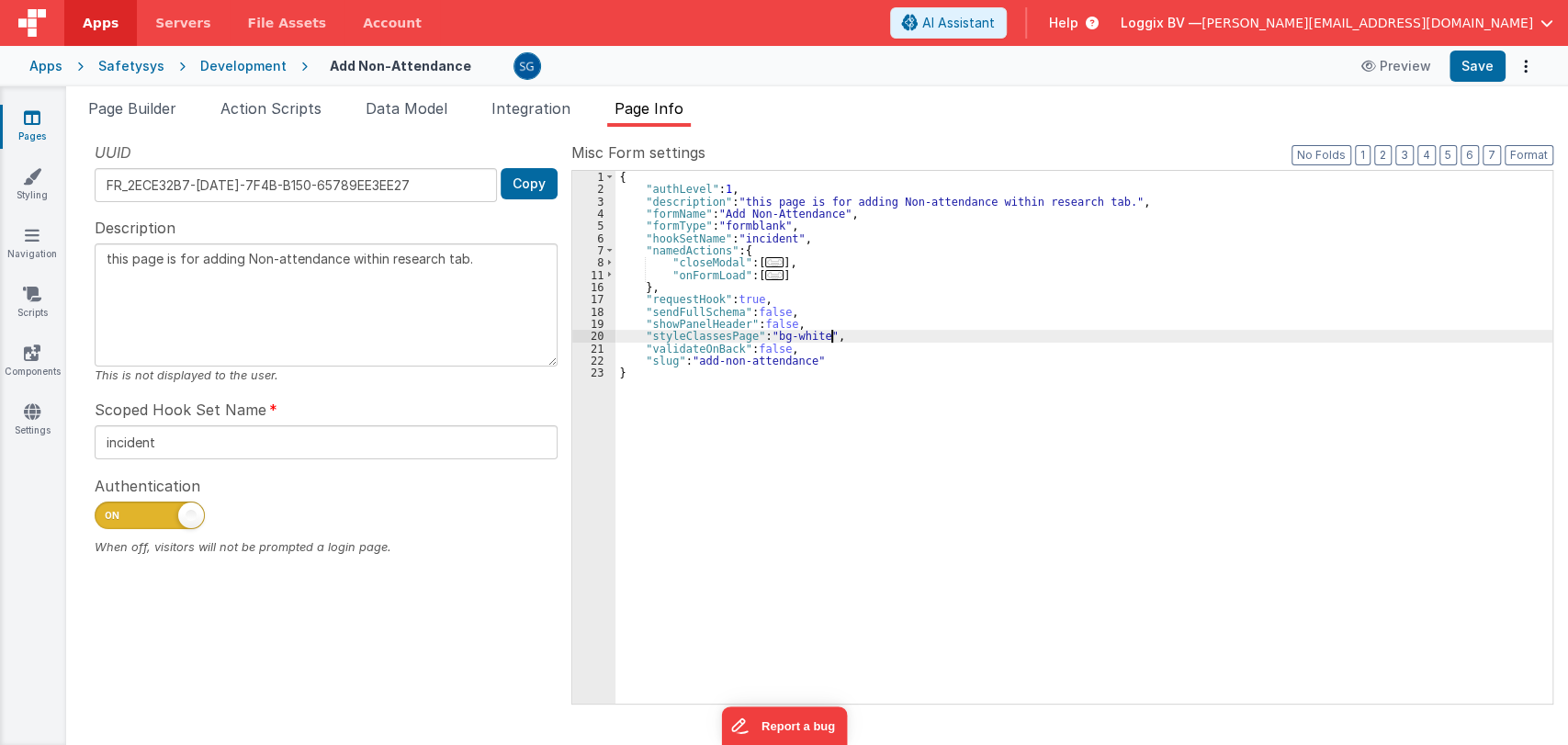
click at [843, 338] on div "{ "authLevel" : 1 , "description" : "this page is for adding Non-attendance wit…" at bounding box center [1083, 450] width 937 height 558
click at [836, 350] on div "{ "authLevel" : 1 , "description" : "this page is for adding Non-attendance wit…" at bounding box center [1083, 450] width 937 height 558
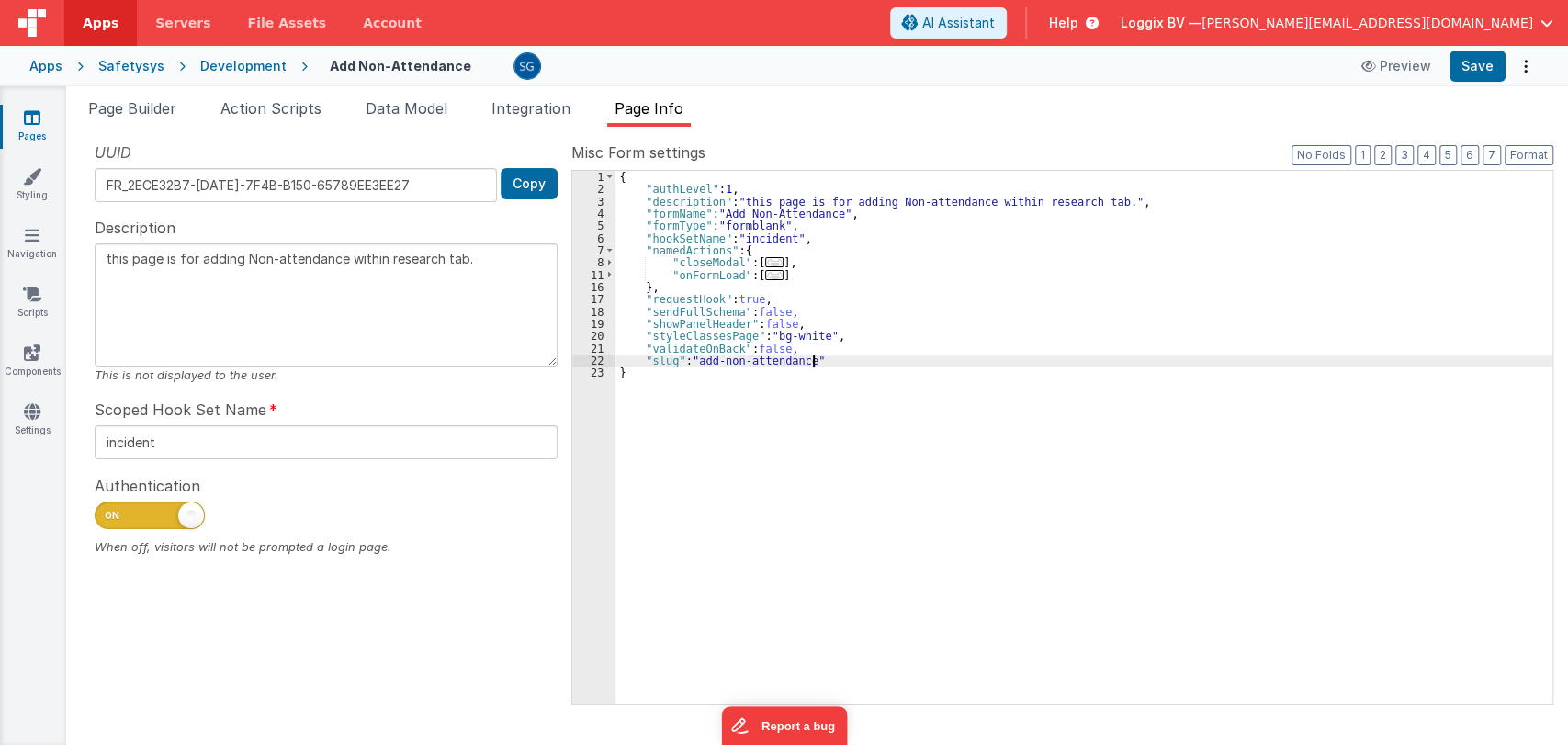
click at [831, 364] on div "{ "authLevel" : 1 , "description" : "this page is for adding Non-attendance wit…" at bounding box center [1083, 450] width 937 height 558
click at [849, 346] on div "{ "authLevel" : 1 , "description" : "this page is for adding Non-attendance wit…" at bounding box center [1083, 450] width 937 height 558
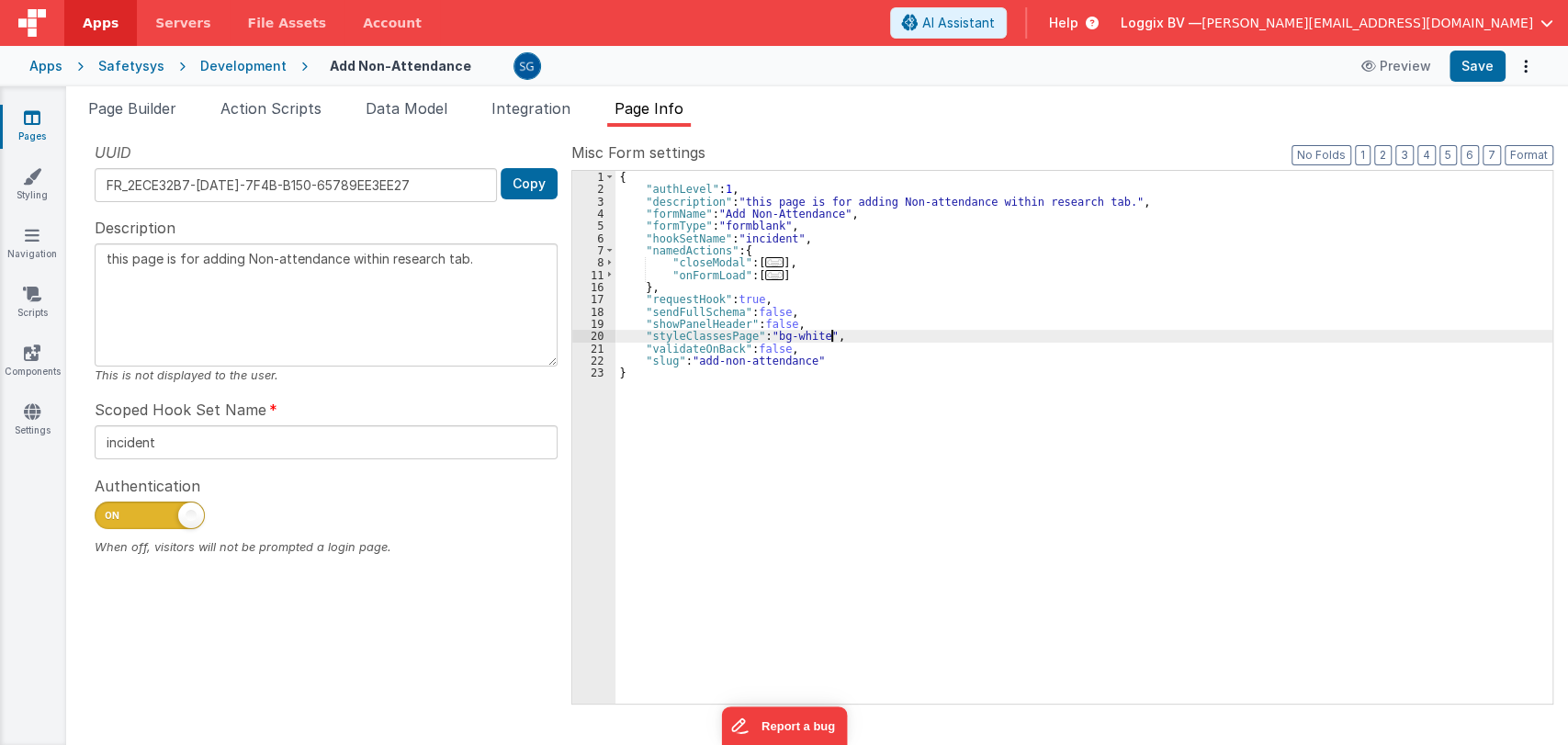
click at [860, 333] on div "{ "authLevel" : 1 , "description" : "this page is for adding Non-attendance wit…" at bounding box center [1083, 450] width 937 height 558
click at [839, 350] on div "{ "authLevel" : 1 , "description" : "this page is for adding Non-attendance wit…" at bounding box center [1083, 450] width 937 height 558
click at [843, 359] on div "{ "authLevel" : 1 , "description" : "this page is for adding Non-attendance wit…" at bounding box center [1083, 450] width 937 height 558
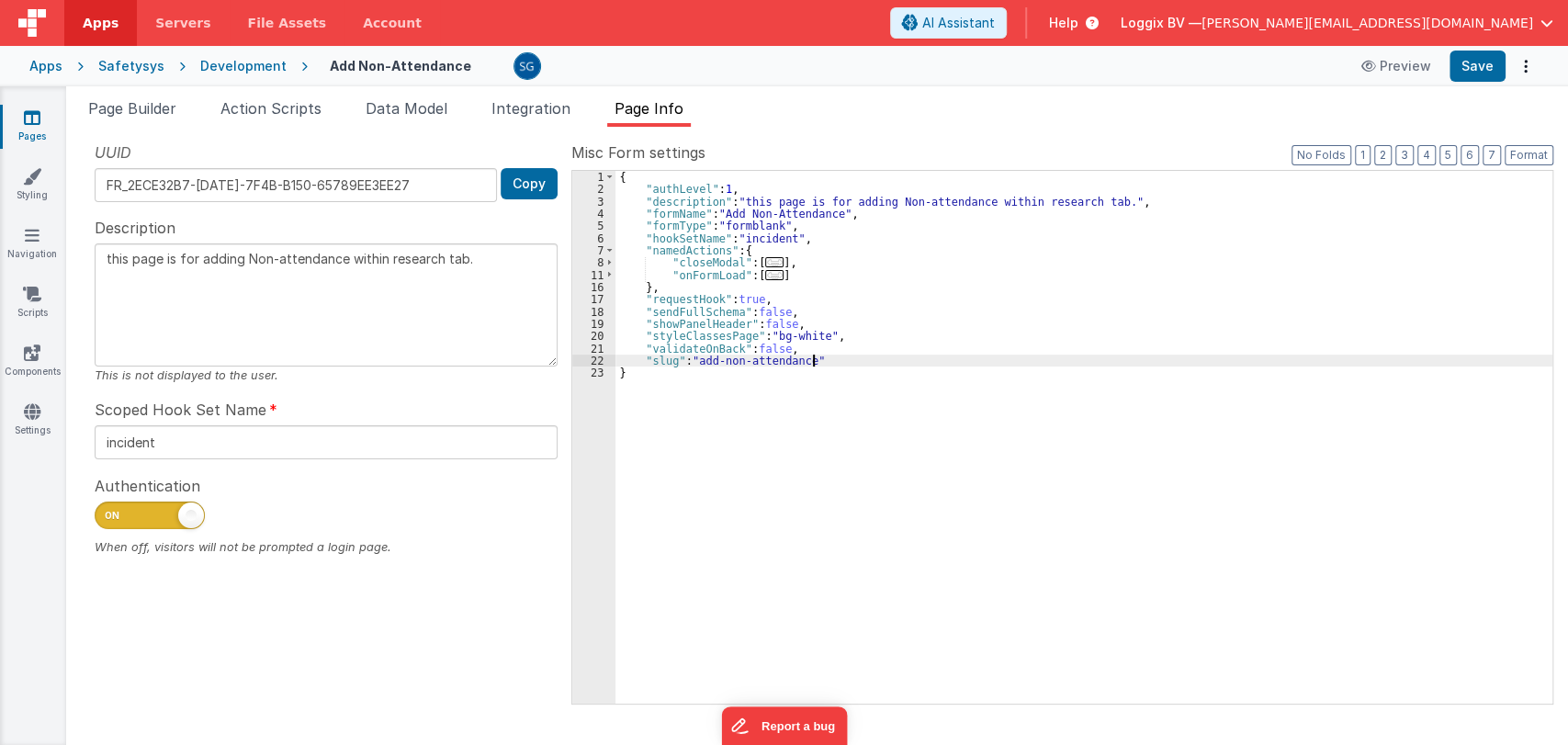
click at [850, 348] on div "{ "authLevel" : 1 , "description" : "this page is for adding Non-attendance wit…" at bounding box center [1083, 450] width 937 height 558
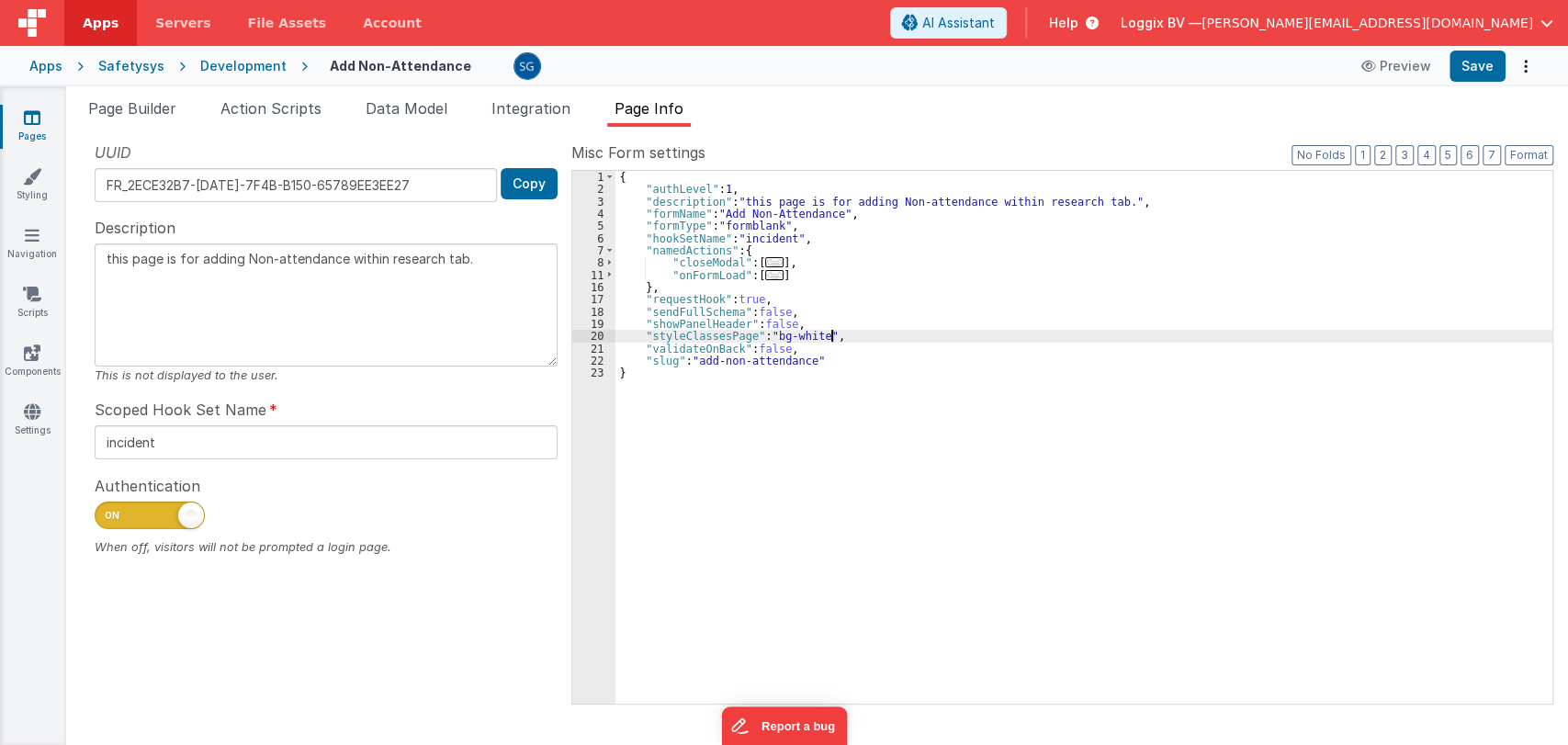
click at [859, 334] on div "{ "authLevel" : 1 , "description" : "this page is for adding Non-attendance wit…" at bounding box center [1083, 450] width 937 height 558
click at [845, 350] on div "{ "authLevel" : 1 , "description" : "this page is for adding Non-attendance wit…" at bounding box center [1083, 450] width 937 height 558
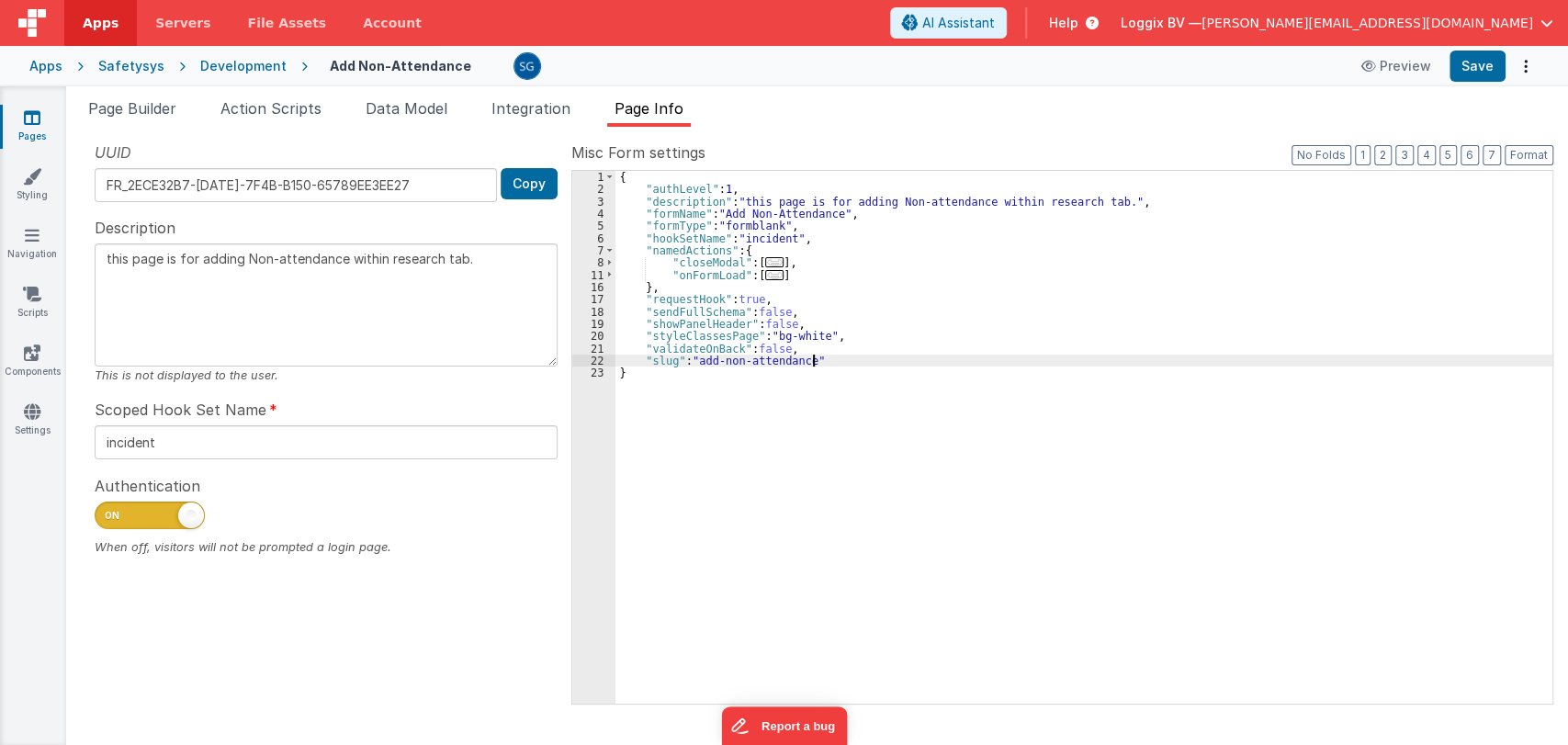
click at [838, 356] on div "{ "authLevel" : 1 , "description" : "this page is for adding Non-attendance wit…" at bounding box center [1083, 450] width 937 height 558
click at [845, 346] on div "{ "authLevel" : 1 , "description" : "this page is for adding Non-attendance wit…" at bounding box center [1083, 450] width 937 height 558
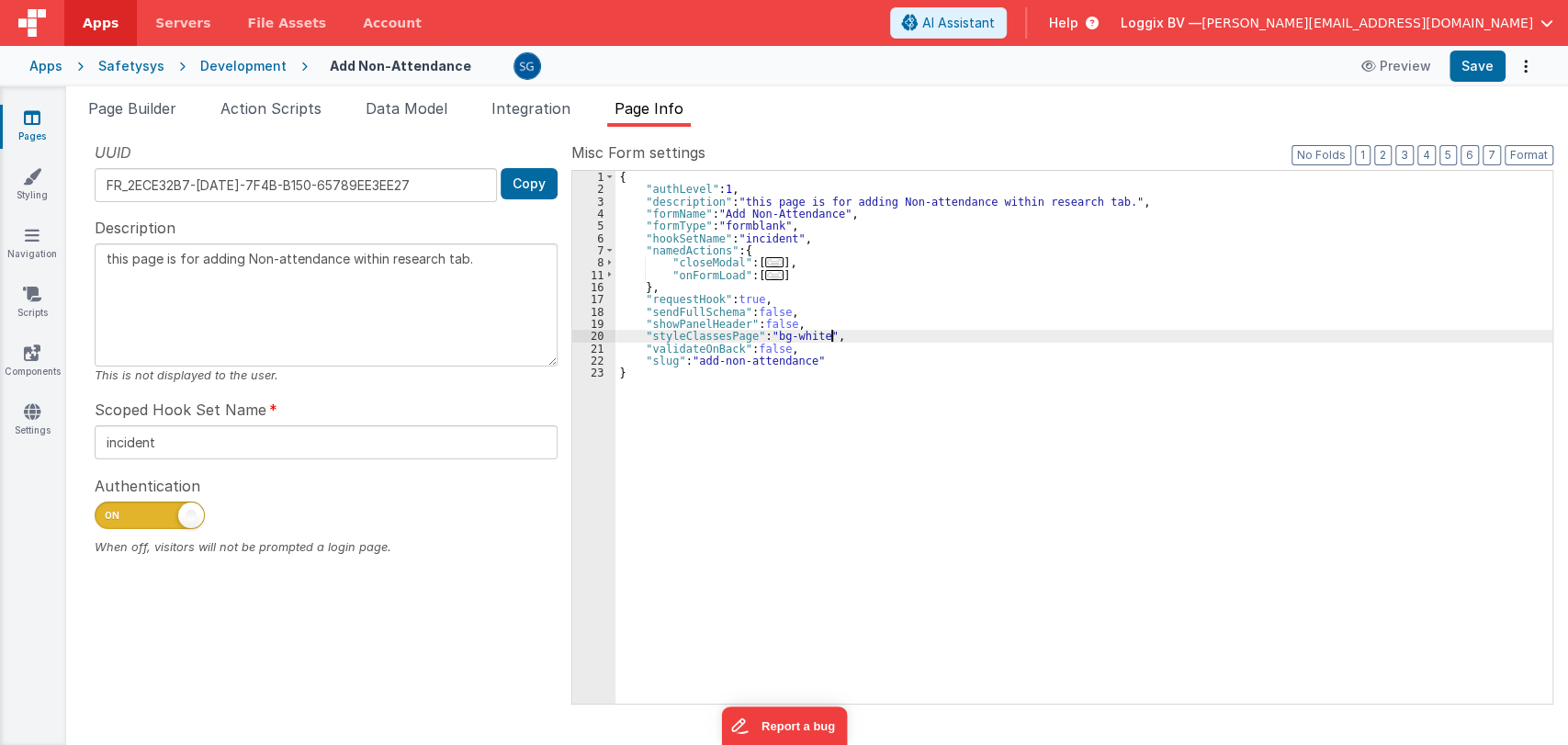
click at [848, 334] on div "{ "authLevel" : 1 , "description" : "this page is for adding Non-attendance wit…" at bounding box center [1083, 450] width 937 height 558
click at [836, 348] on div "{ "authLevel" : 1 , "description" : "this page is for adding Non-attendance wit…" at bounding box center [1083, 450] width 937 height 558
click at [273, 108] on span "Action Scripts" at bounding box center [270, 109] width 101 height 19
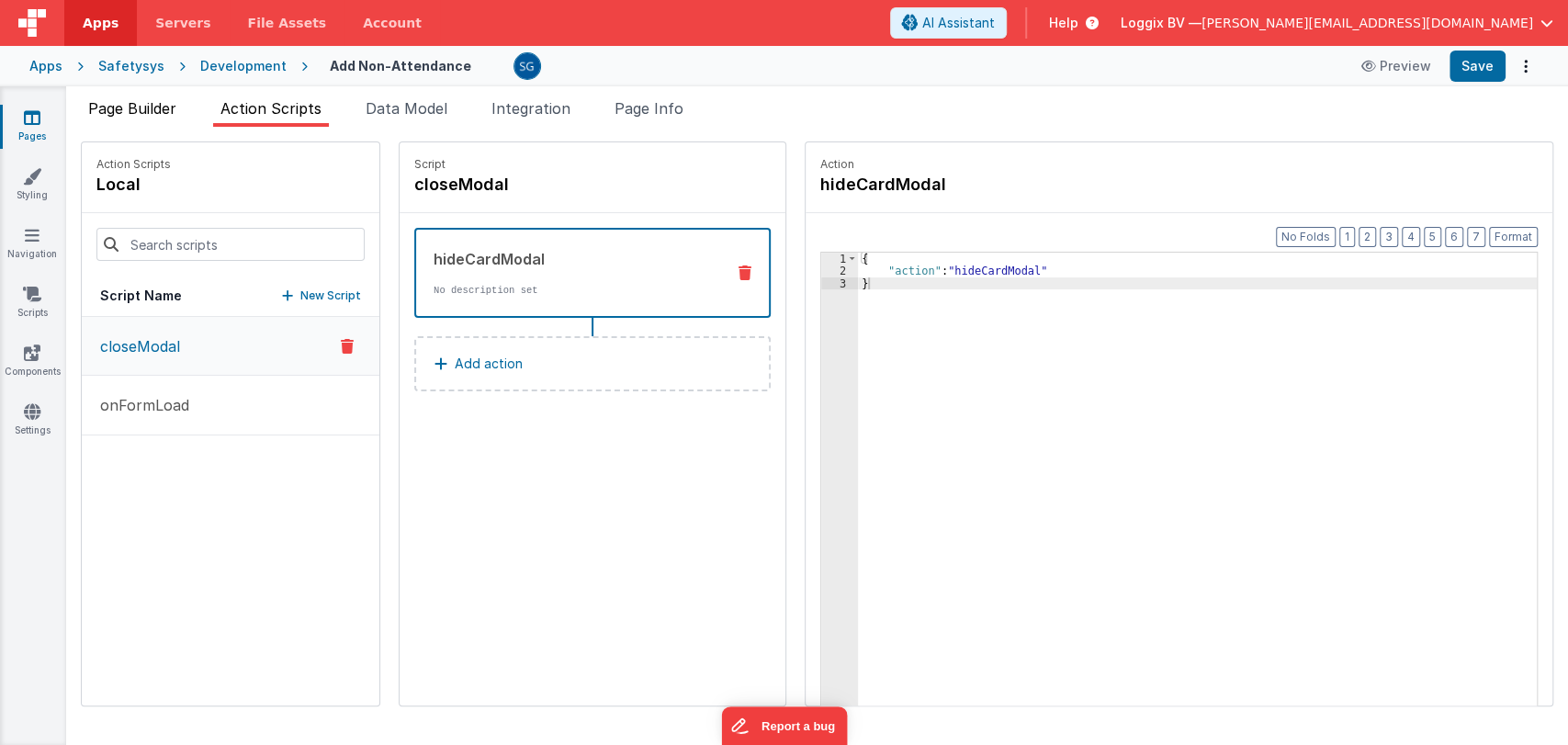
click at [159, 105] on span "Page Builder" at bounding box center [132, 109] width 88 height 19
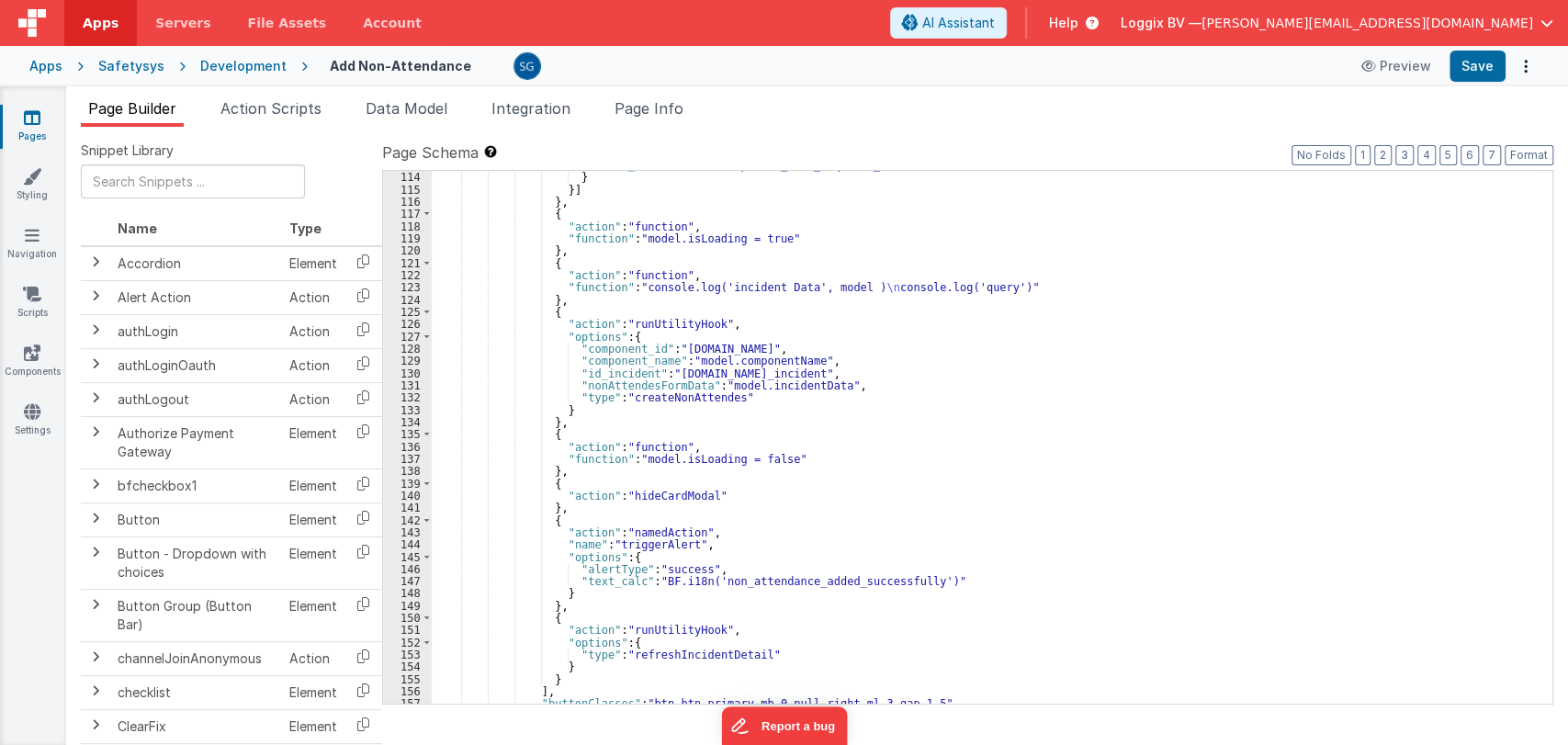
scroll to position [1406, 0]
click at [647, 344] on div ""text_calc" : "BF.i18n('please_fill_required_fields')" } }] } , { "action" : "f…" at bounding box center [984, 439] width 1105 height 558
click at [648, 349] on div ""text_calc" : "BF.i18n('please_fill_required_fields')" } }] } , { "action" : "f…" at bounding box center [984, 439] width 1105 height 558
click at [660, 359] on div ""text_calc" : "BF.i18n('please_fill_required_fields')" } }] } , { "action" : "f…" at bounding box center [984, 439] width 1105 height 558
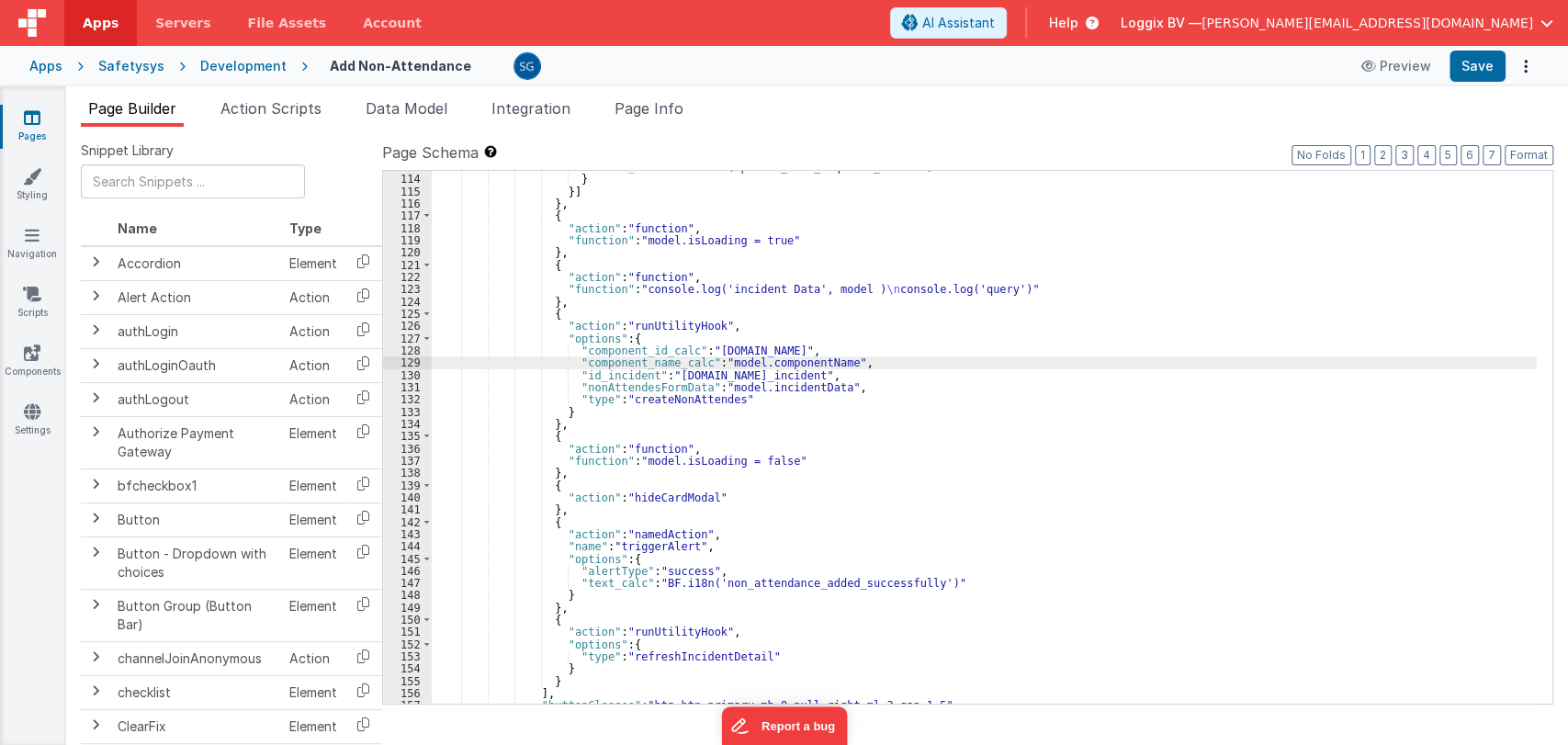
click at [641, 373] on div ""text_calc" : "BF.i18n('please_fill_required_fields')" } }] } , { "action" : "f…" at bounding box center [984, 439] width 1105 height 558
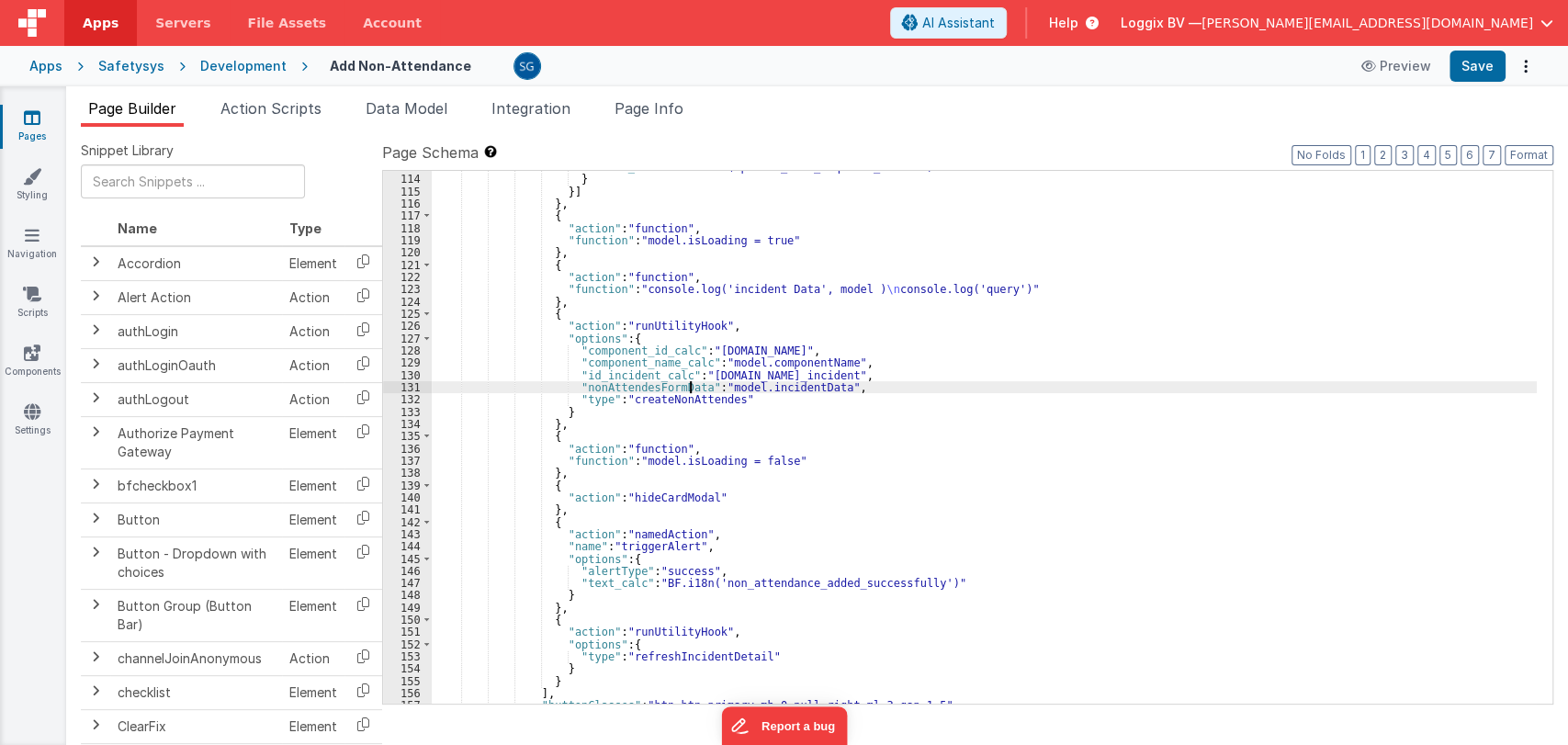
click at [687, 388] on div ""text_calc" : "BF.i18n('please_fill_required_fields')" } }] } , { "action" : "f…" at bounding box center [984, 439] width 1105 height 558
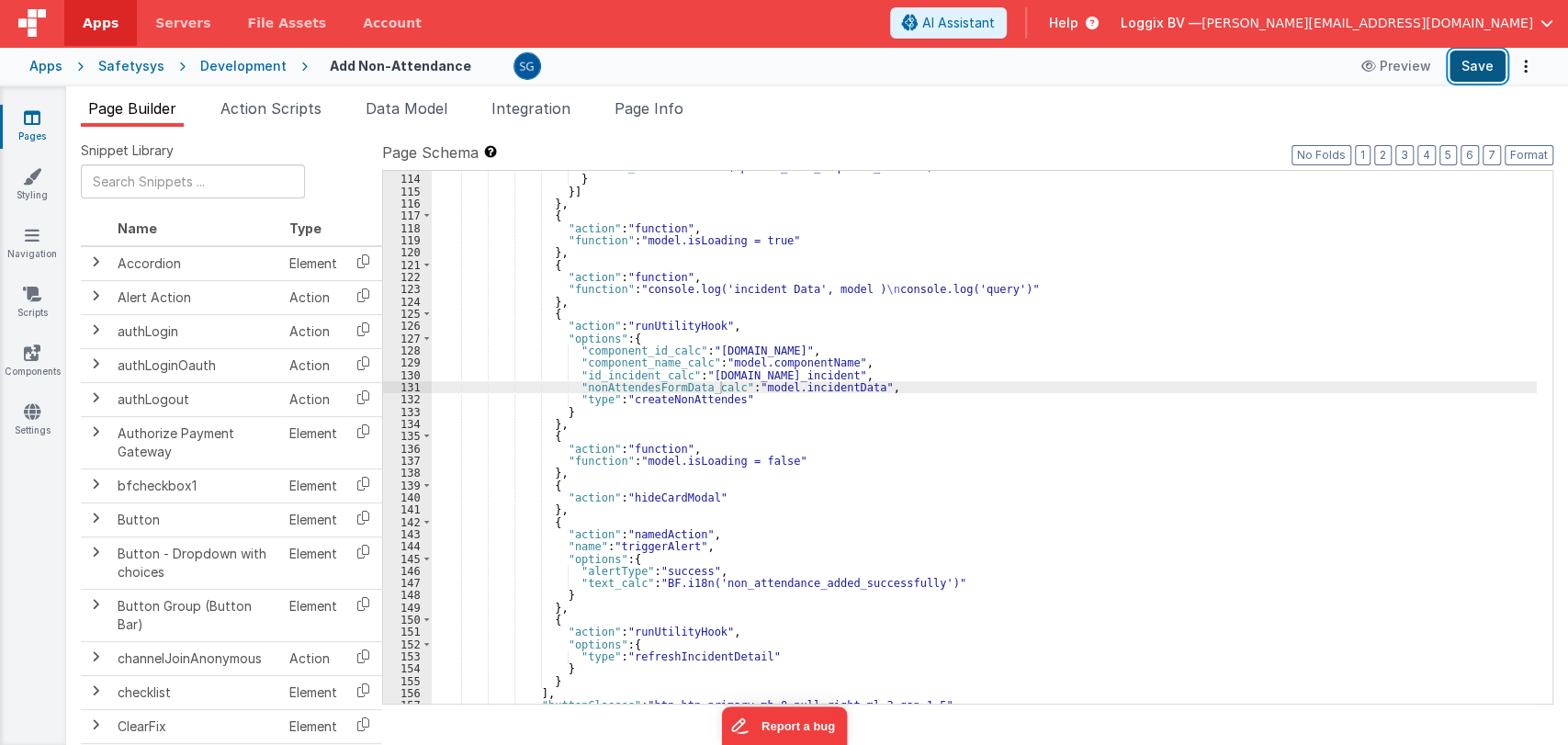
click at [1468, 75] on button "Save" at bounding box center [1477, 66] width 56 height 32
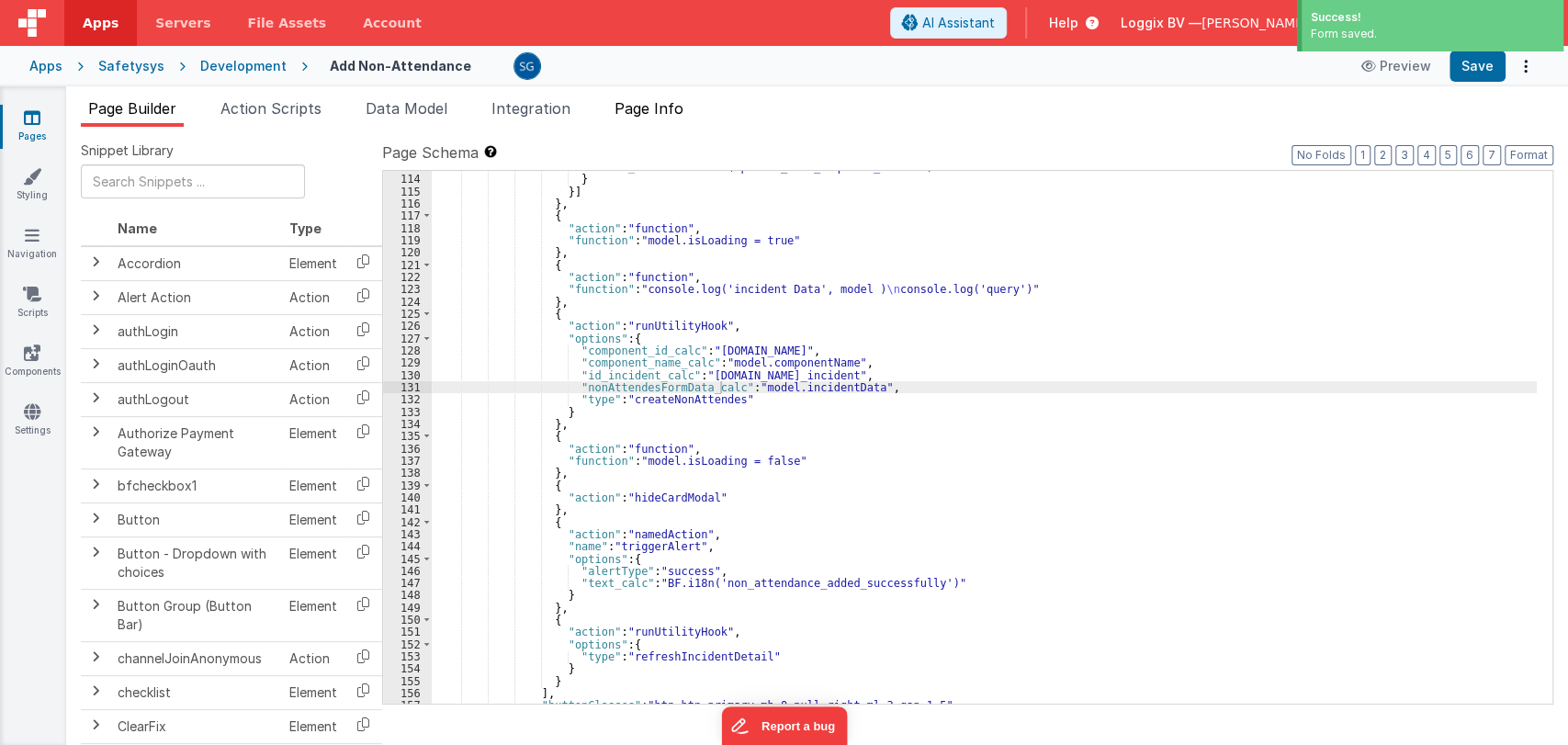
click at [640, 111] on span "Page Info" at bounding box center [649, 109] width 69 height 19
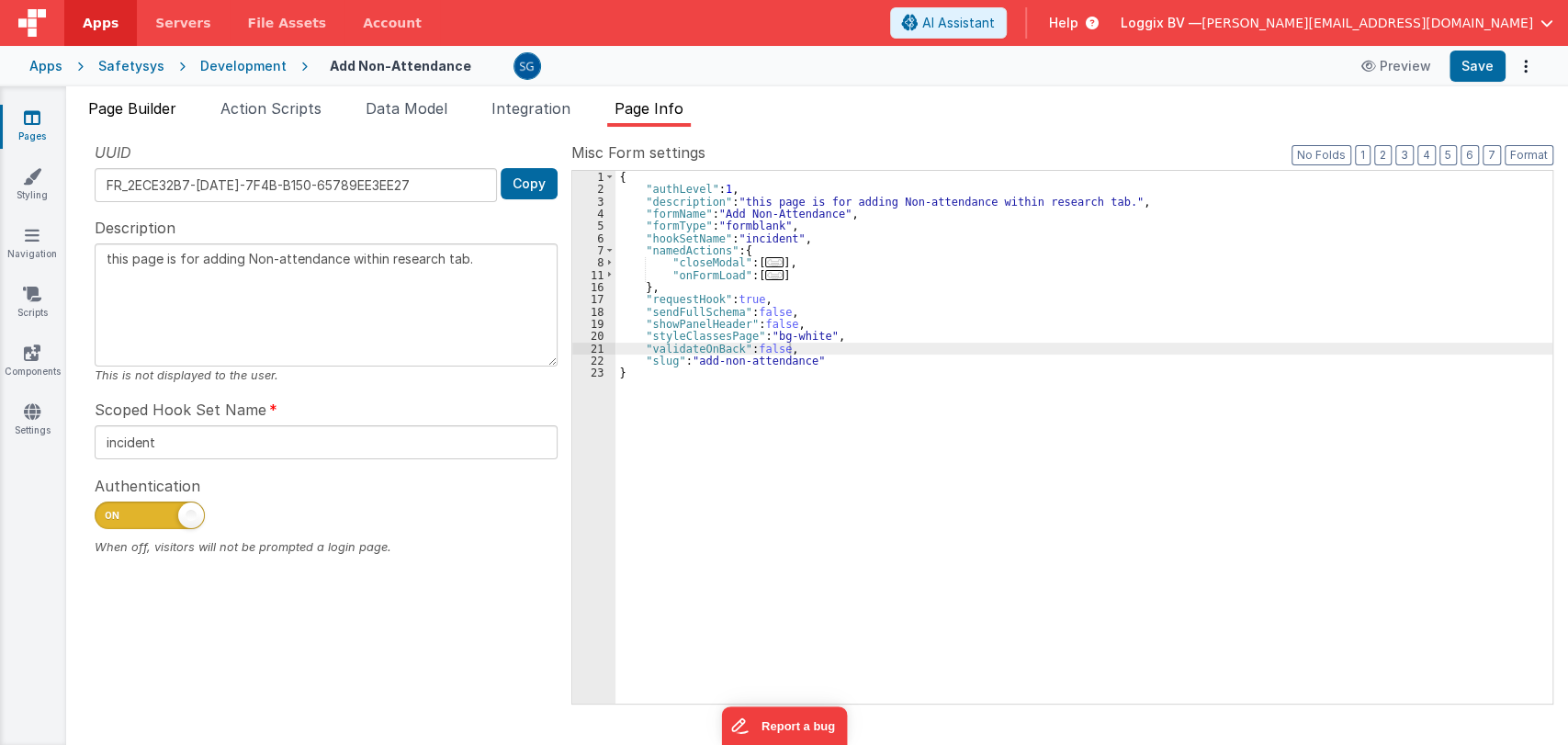
click at [172, 100] on span "Page Builder" at bounding box center [132, 109] width 88 height 19
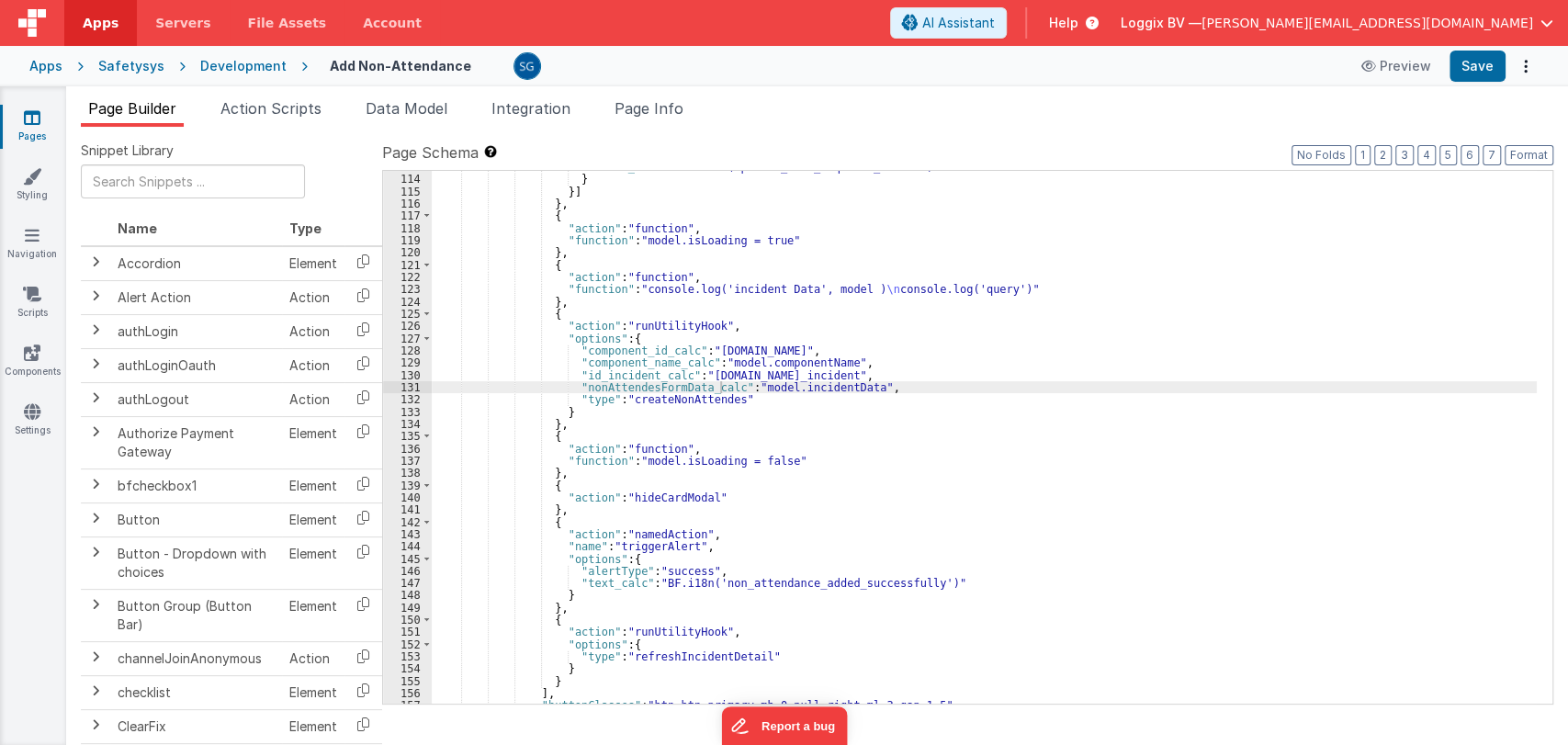
click at [719, 377] on div ""text_calc" : "BF.i18n('please_fill_required_fields')" } }] } , { "action" : "f…" at bounding box center [984, 439] width 1105 height 558
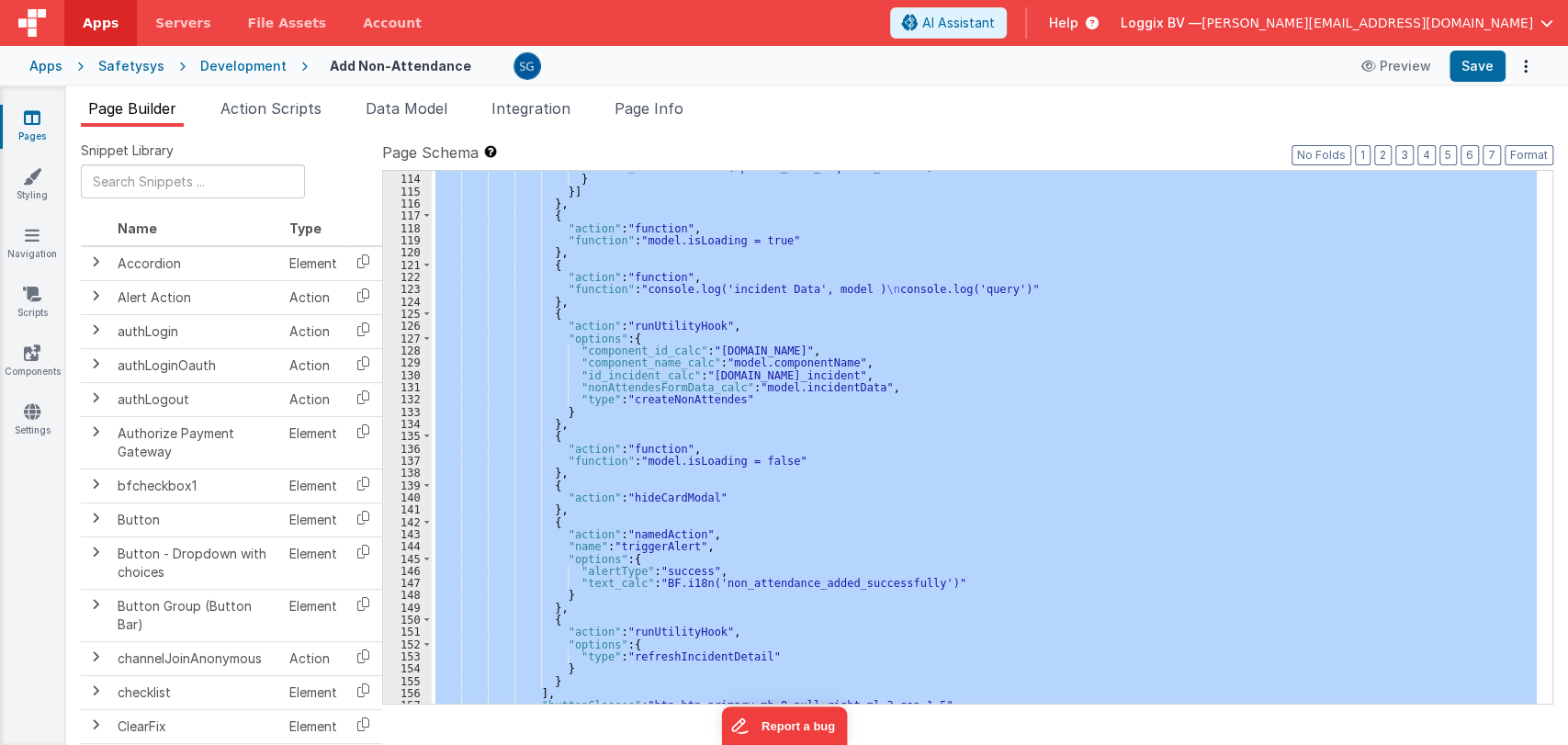
click at [869, 464] on div ""text_calc" : "BF.i18n('please_fill_required_fields')" } }] } , { "action" : "f…" at bounding box center [984, 438] width 1105 height 533
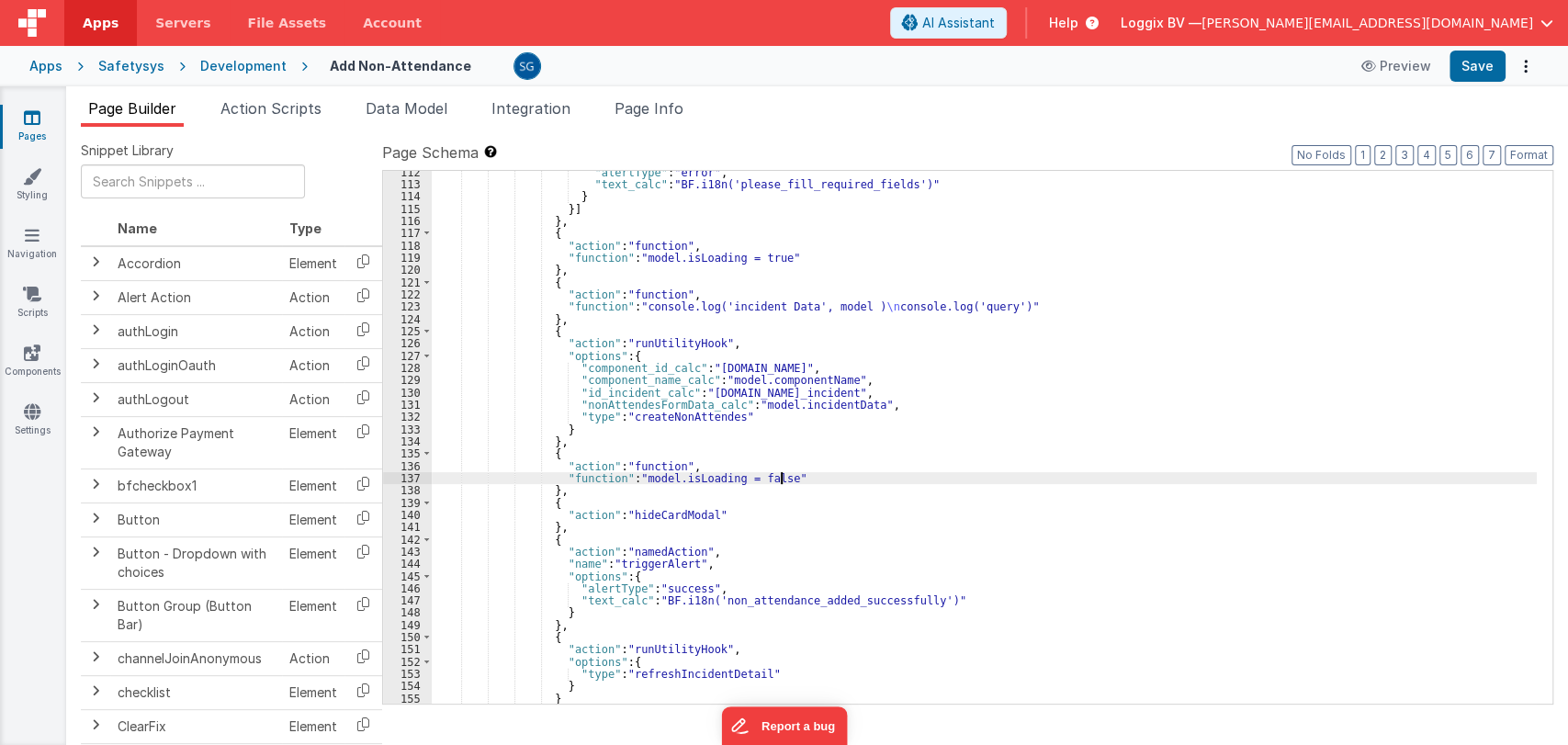
scroll to position [1388, 0]
click at [577, 433] on div ""alertType" : "error" , "text_calc" : "BF.i18n('please_fill_required_fields')" …" at bounding box center [984, 447] width 1105 height 558
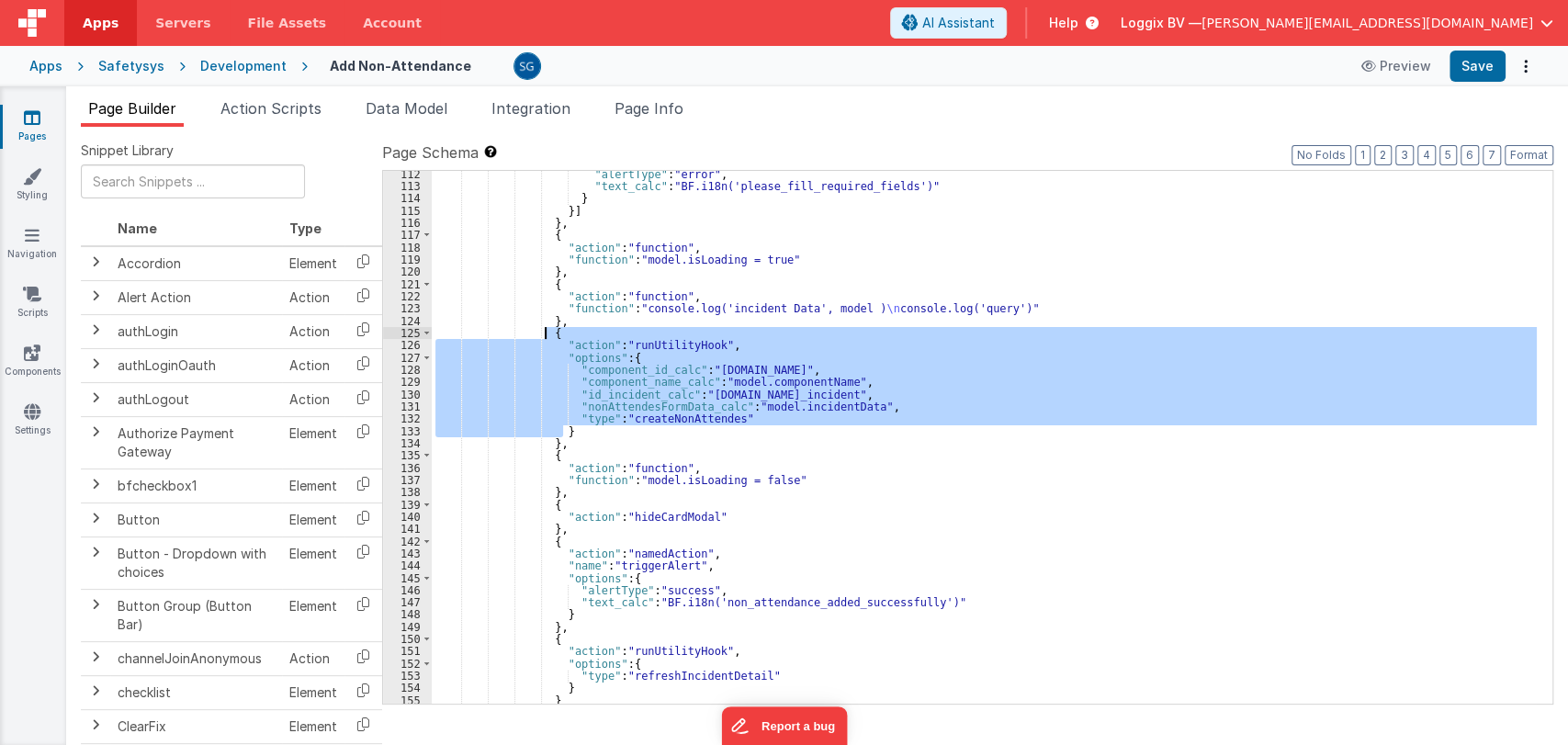
drag, startPoint x: 577, startPoint y: 436, endPoint x: 547, endPoint y: 337, distance: 103.4
click at [547, 337] on div ""alertType" : "error" , "text_calc" : "BF.i18n('please_fill_required_fields')" …" at bounding box center [984, 447] width 1105 height 558
click at [729, 388] on div ""alertType" : "error" , "text_calc" : "BF.i18n('please_fill_required_fields')" …" at bounding box center [984, 438] width 1105 height 533
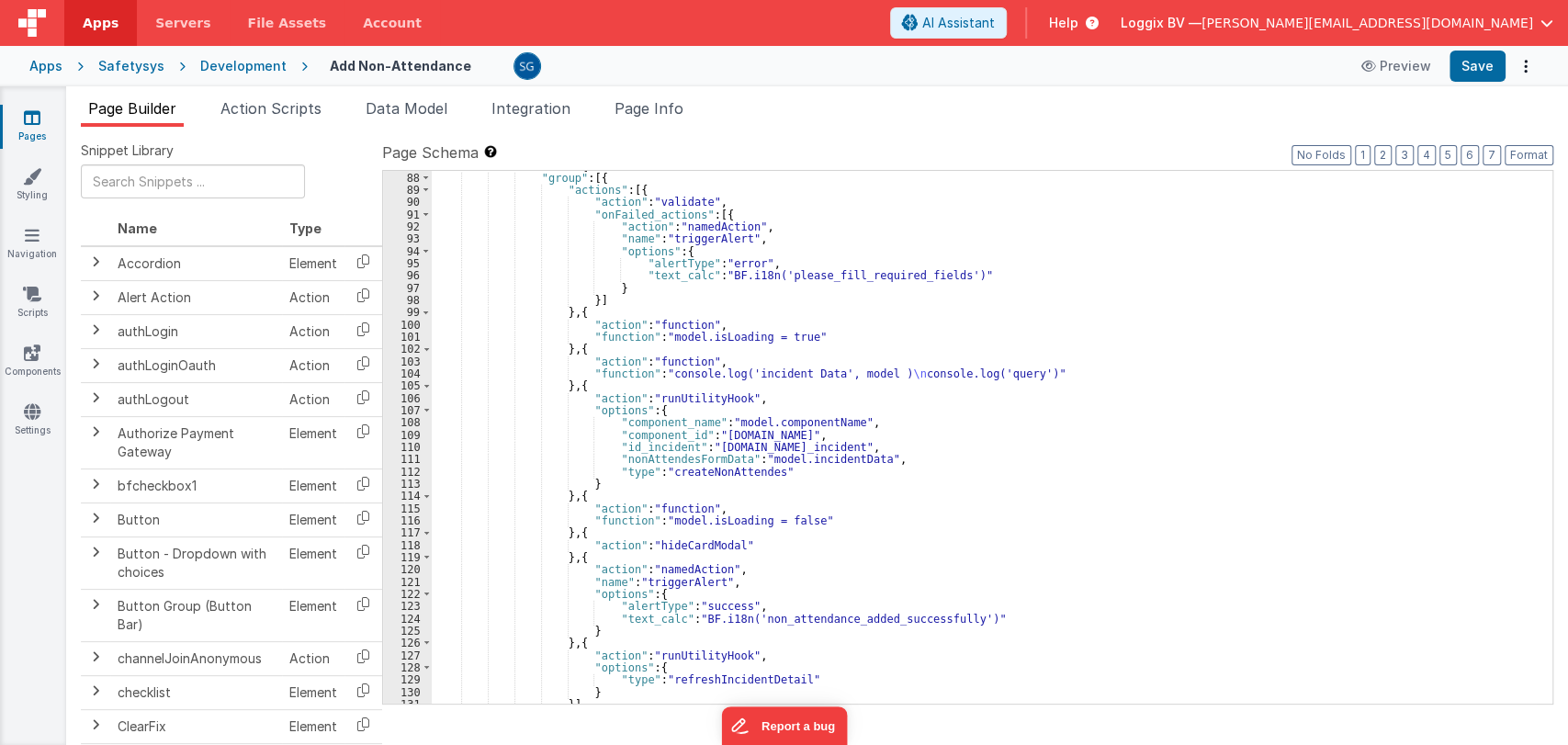
scroll to position [1139, 0]
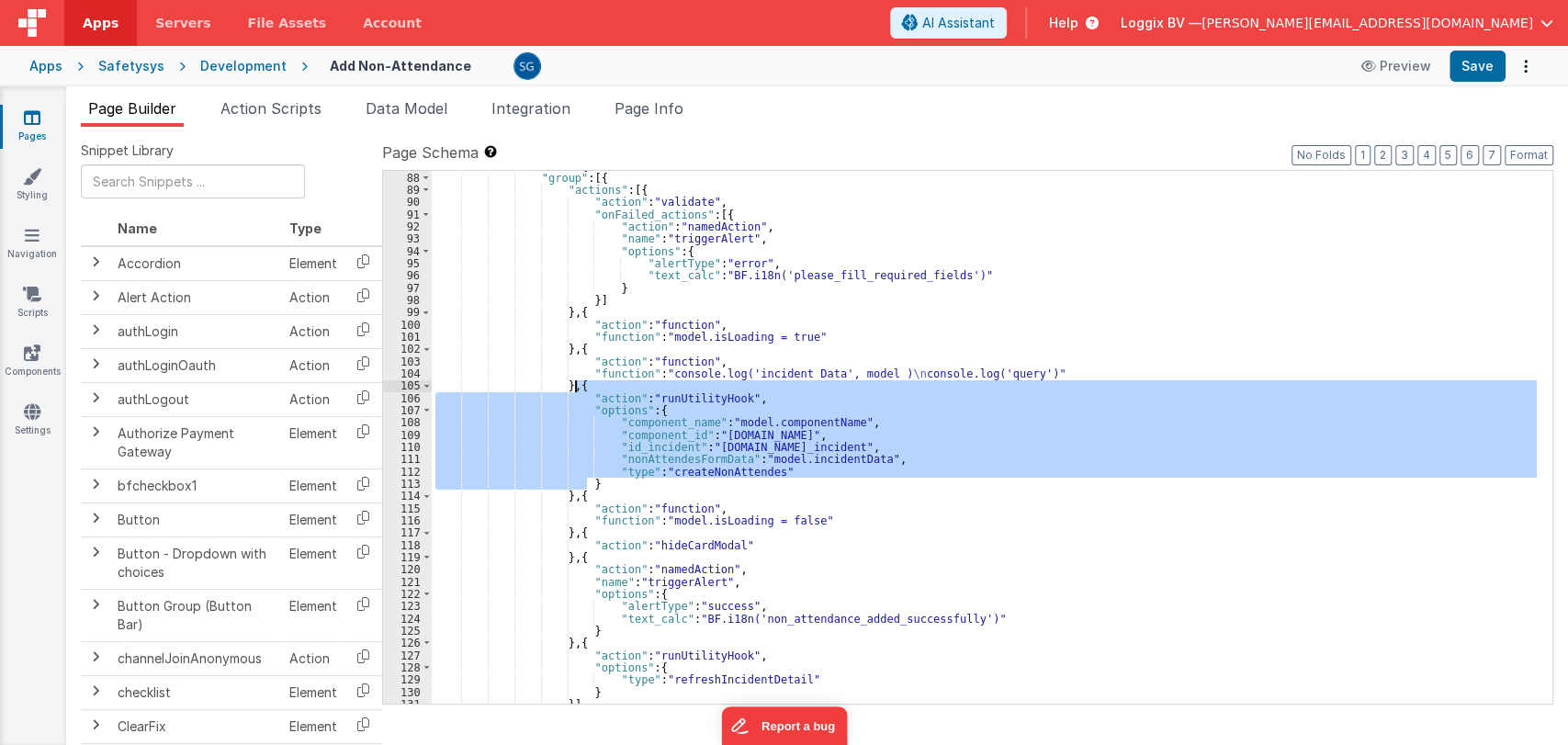
drag, startPoint x: 595, startPoint y: 482, endPoint x: 575, endPoint y: 390, distance: 94.1
click at [575, 390] on div ""fields" : [{ "group" : [{ "actions" : [{ "action" : "validate" , "onFailed_act…" at bounding box center [984, 438] width 1105 height 558
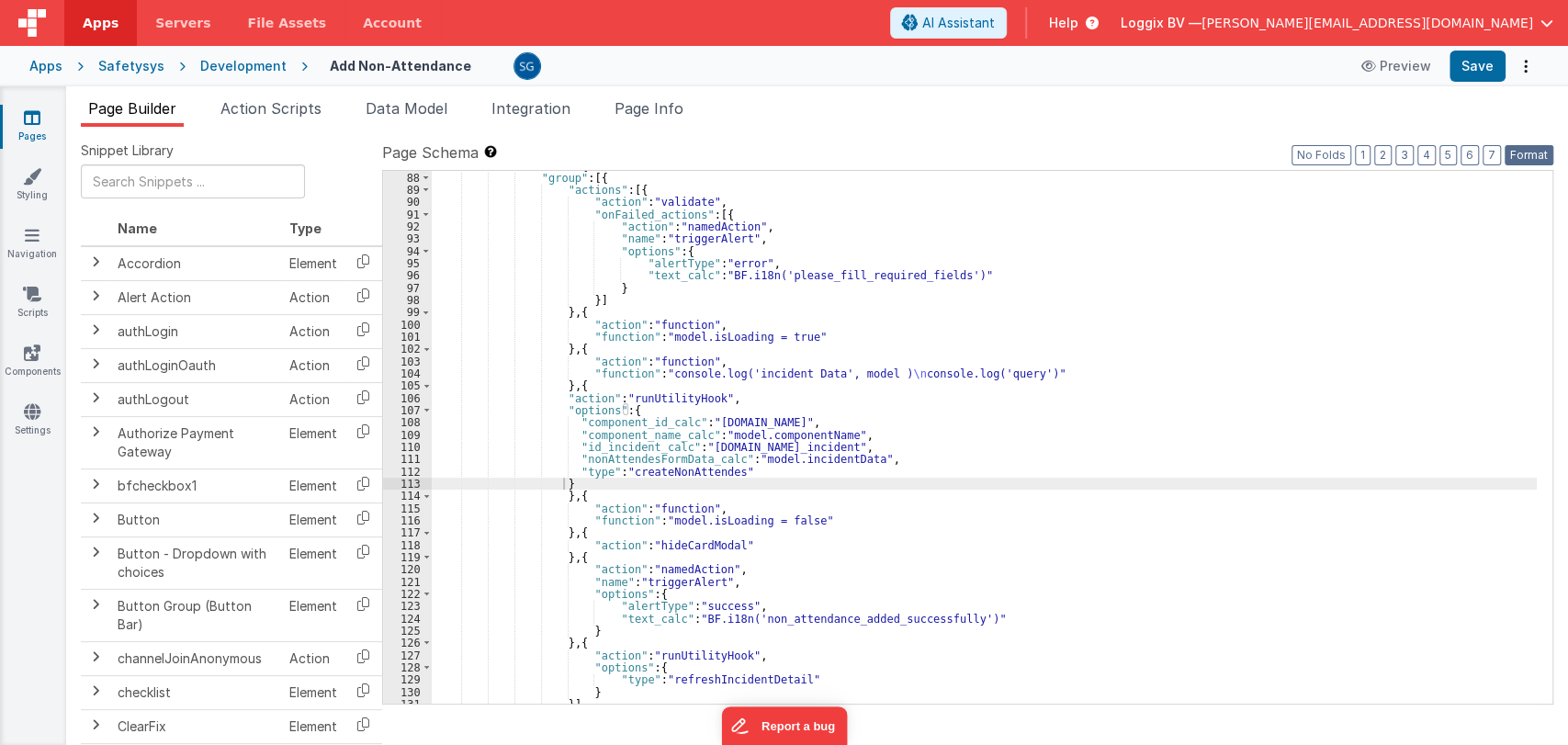
click at [1531, 152] on button "Format" at bounding box center [1529, 155] width 48 height 20
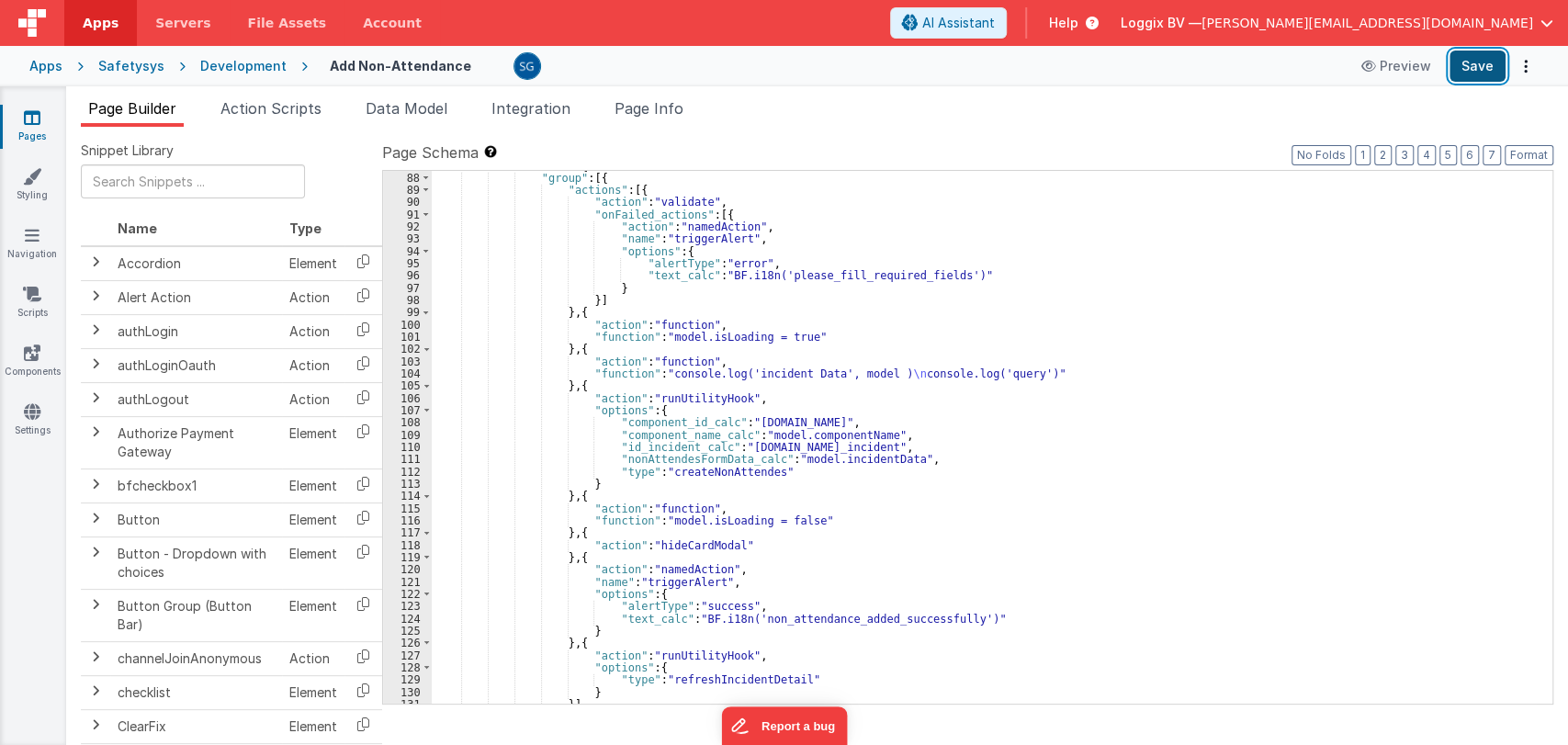
click at [1484, 56] on button "Save" at bounding box center [1477, 66] width 56 height 32
